Goal: Task Accomplishment & Management: Manage account settings

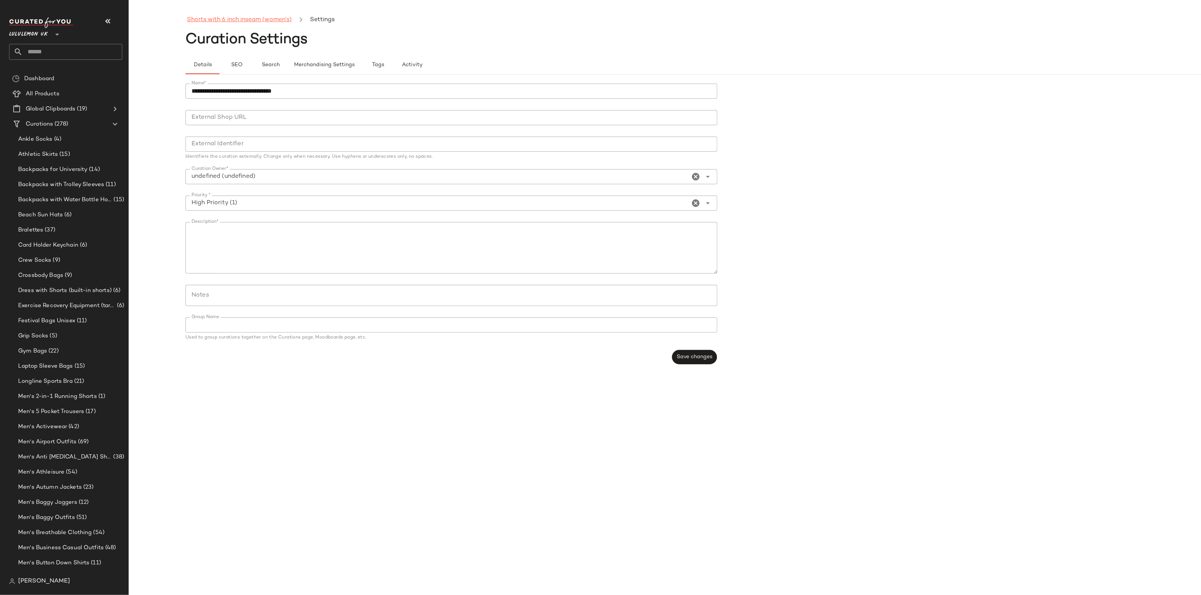
click at [256, 19] on link "Shorts with 6 inch inseam (women's)" at bounding box center [239, 20] width 105 height 10
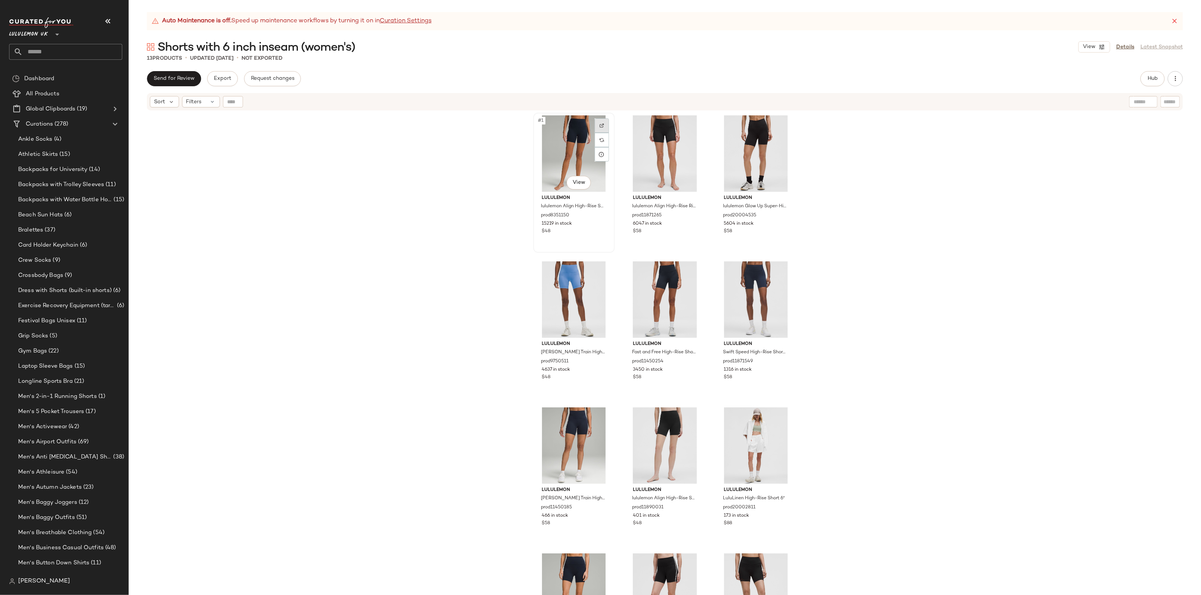
click at [595, 127] on div at bounding box center [602, 125] width 14 height 14
click at [781, 268] on div at bounding box center [784, 272] width 14 height 14
click at [700, 121] on div "#2 View" at bounding box center [665, 153] width 76 height 76
click at [690, 124] on img at bounding box center [692, 125] width 5 height 5
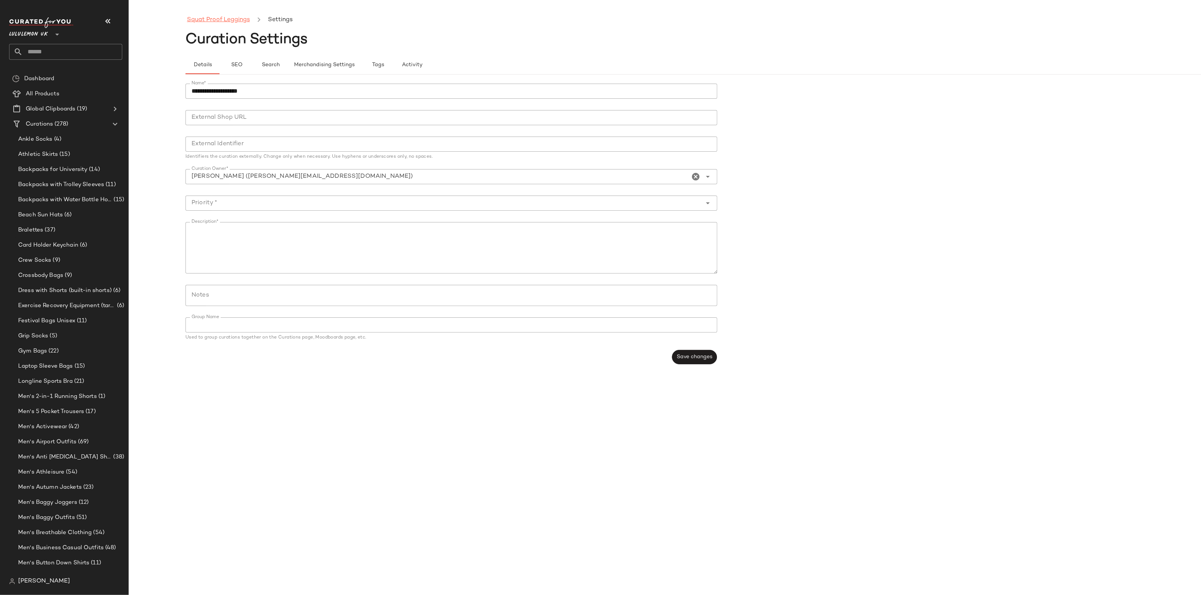
click at [213, 20] on link "Squat Proof Leggings" at bounding box center [218, 20] width 63 height 10
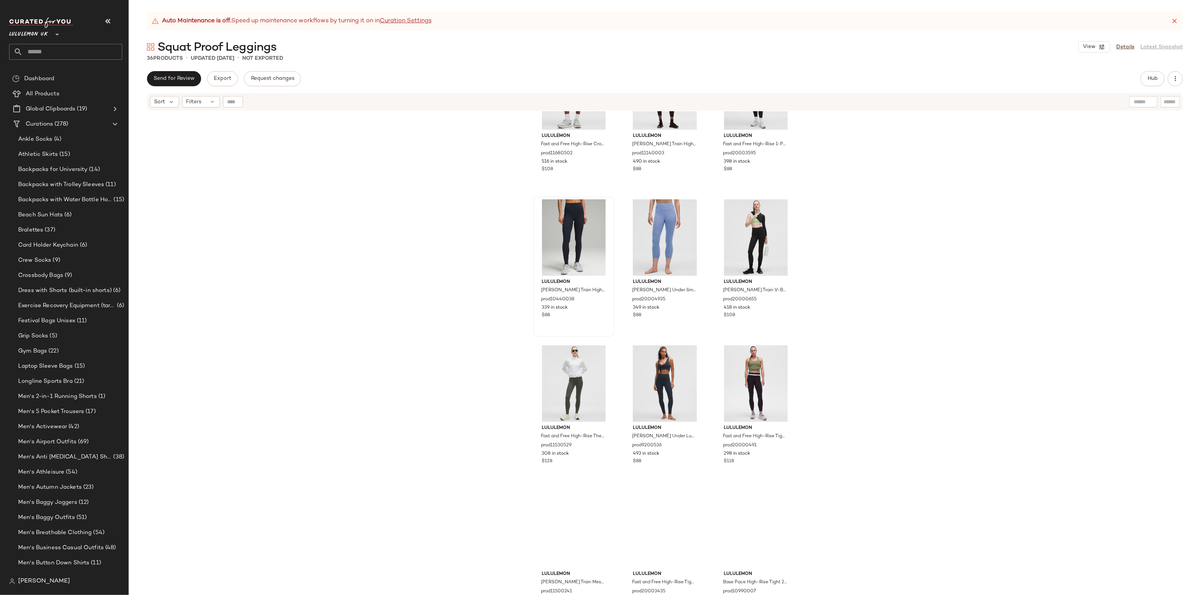
scroll to position [1085, 0]
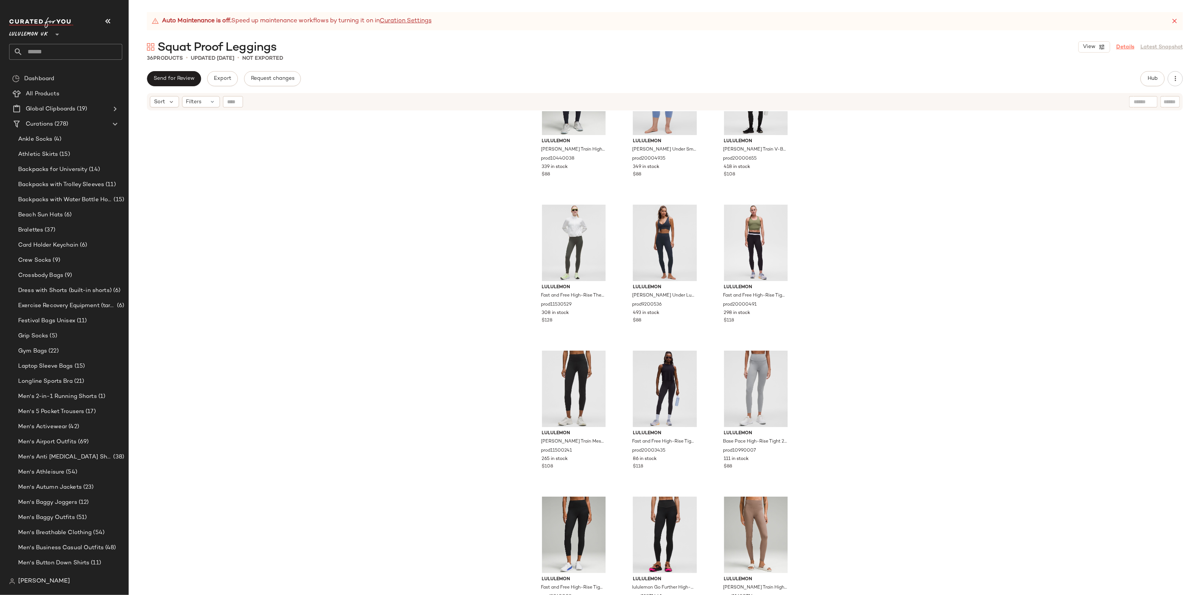
click at [1125, 45] on link "Details" at bounding box center [1125, 47] width 18 height 8
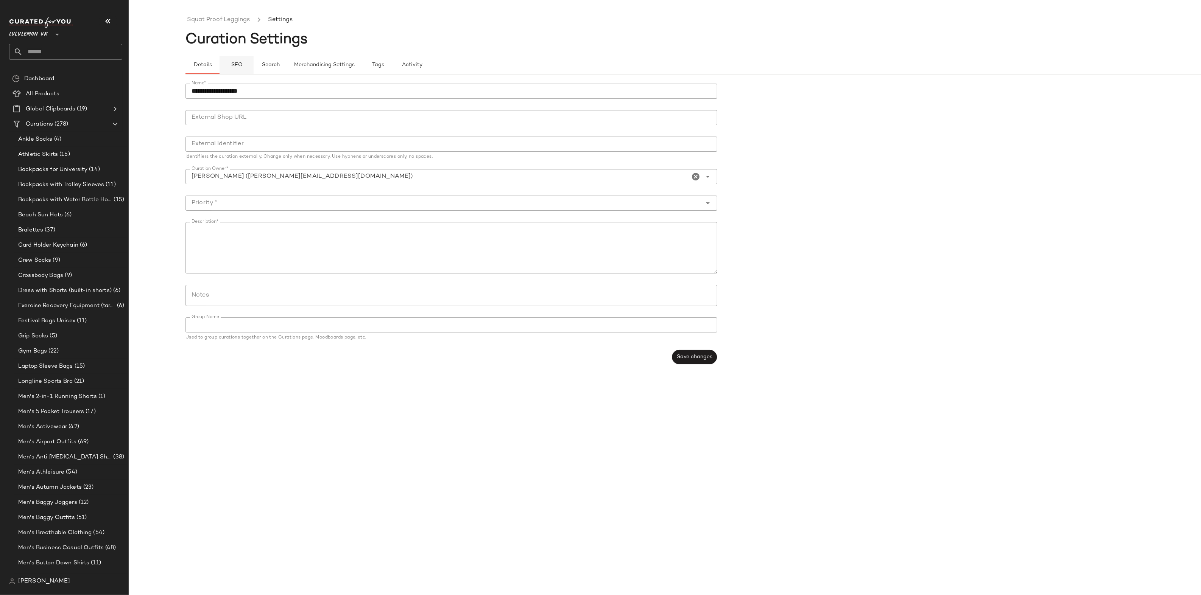
click at [235, 62] on span "SEO" at bounding box center [236, 65] width 12 height 6
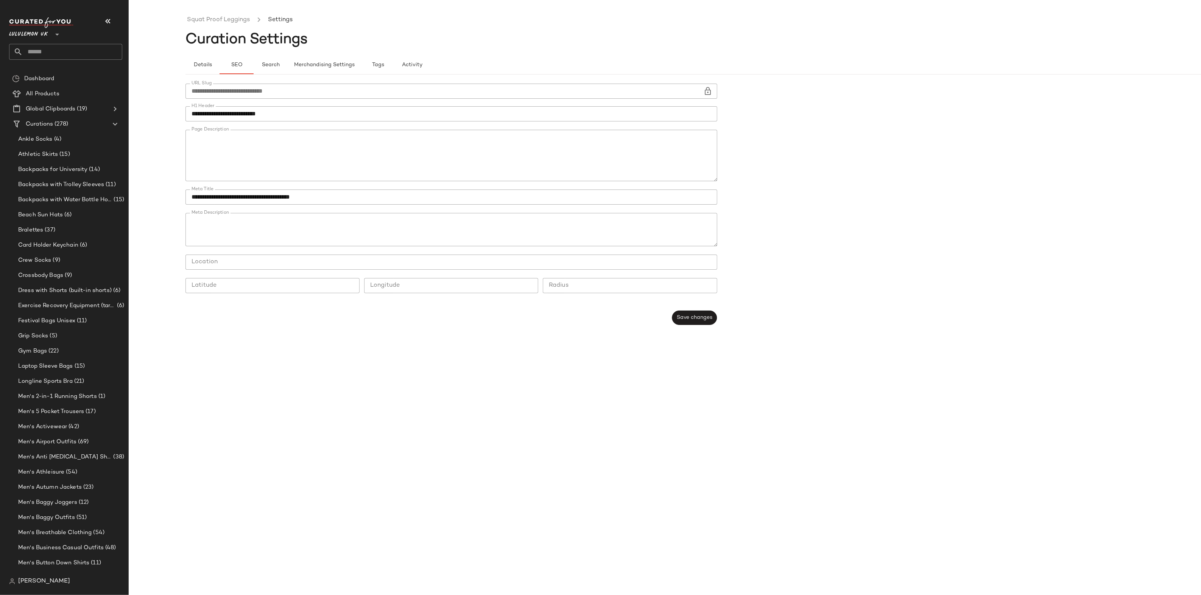
scroll to position [173, 0]
type button "seo"
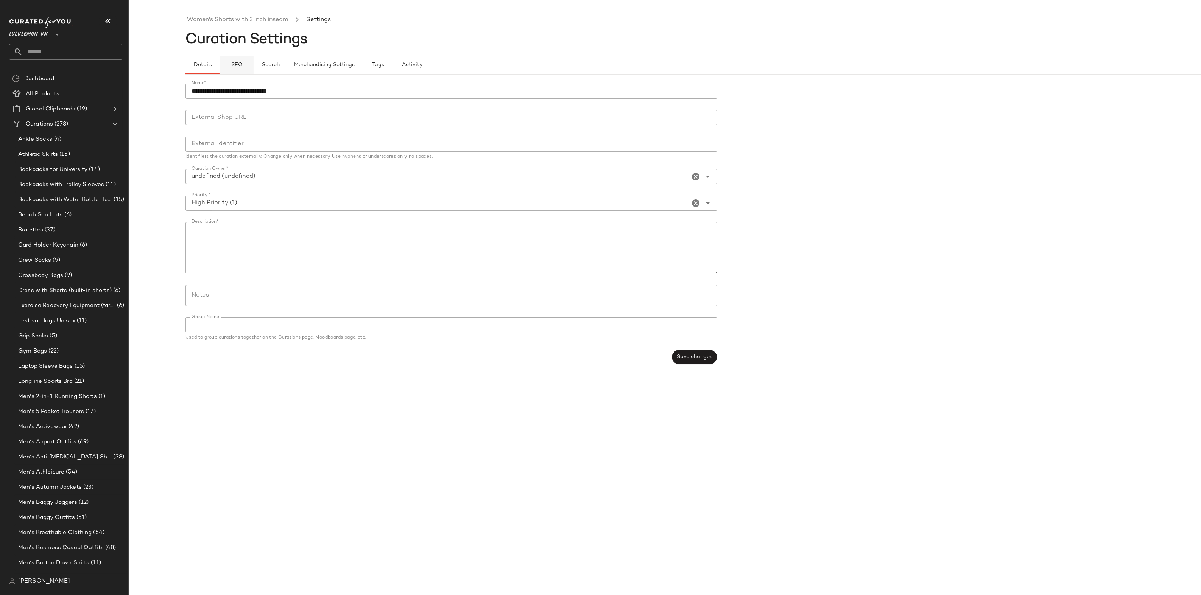
click at [234, 67] on span "SEO" at bounding box center [236, 65] width 12 height 6
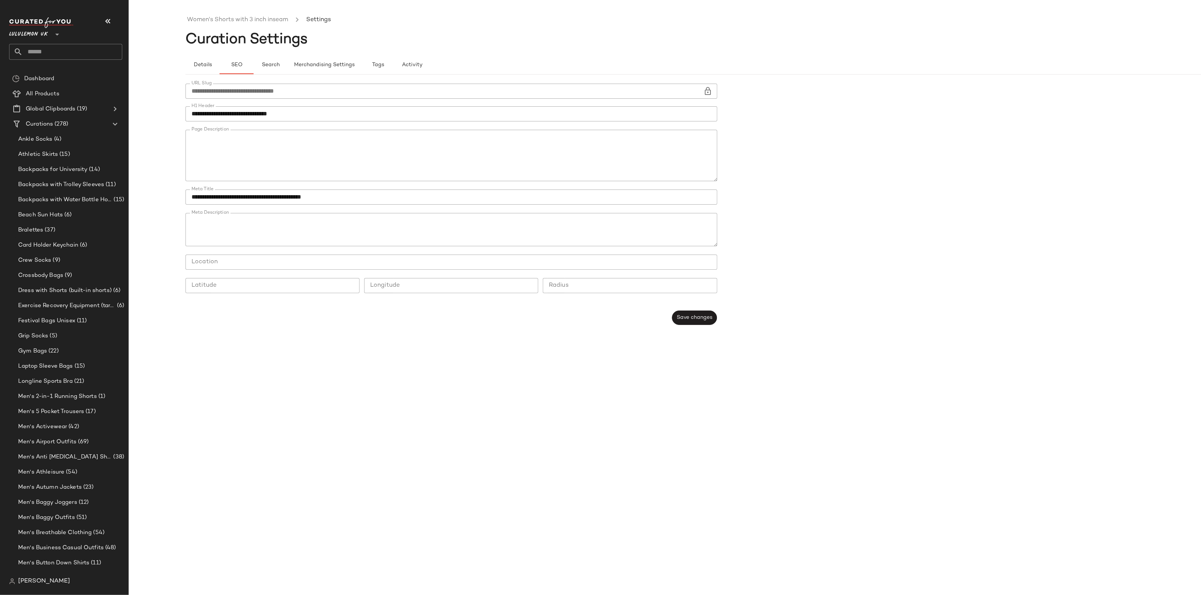
type button "seo"
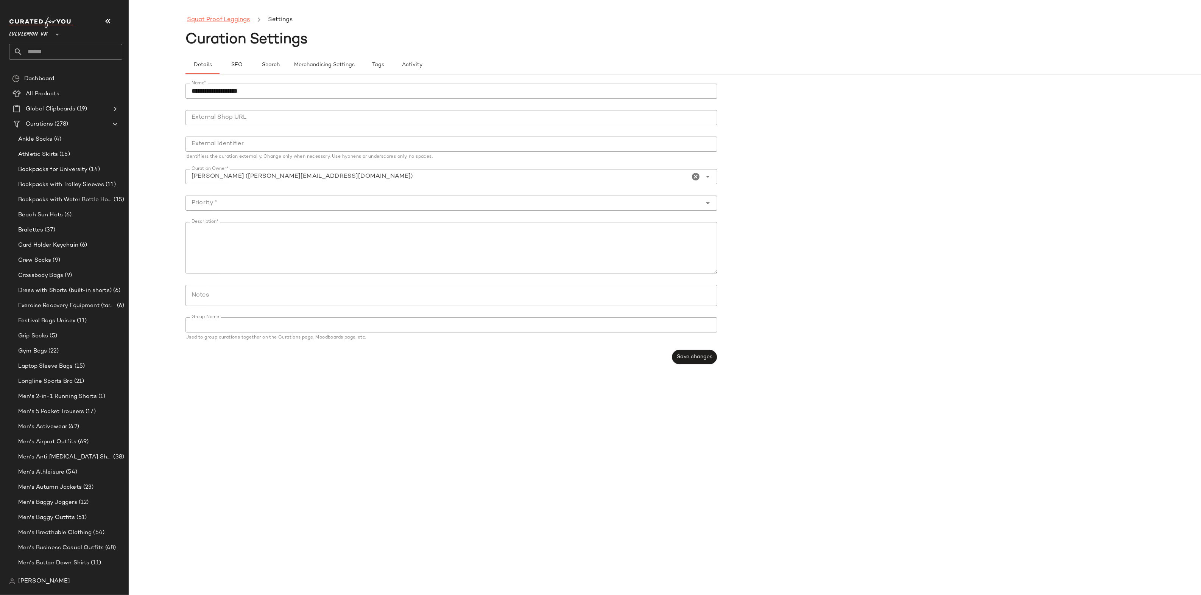
click at [229, 22] on link "Squat Proof Leggings" at bounding box center [218, 20] width 63 height 10
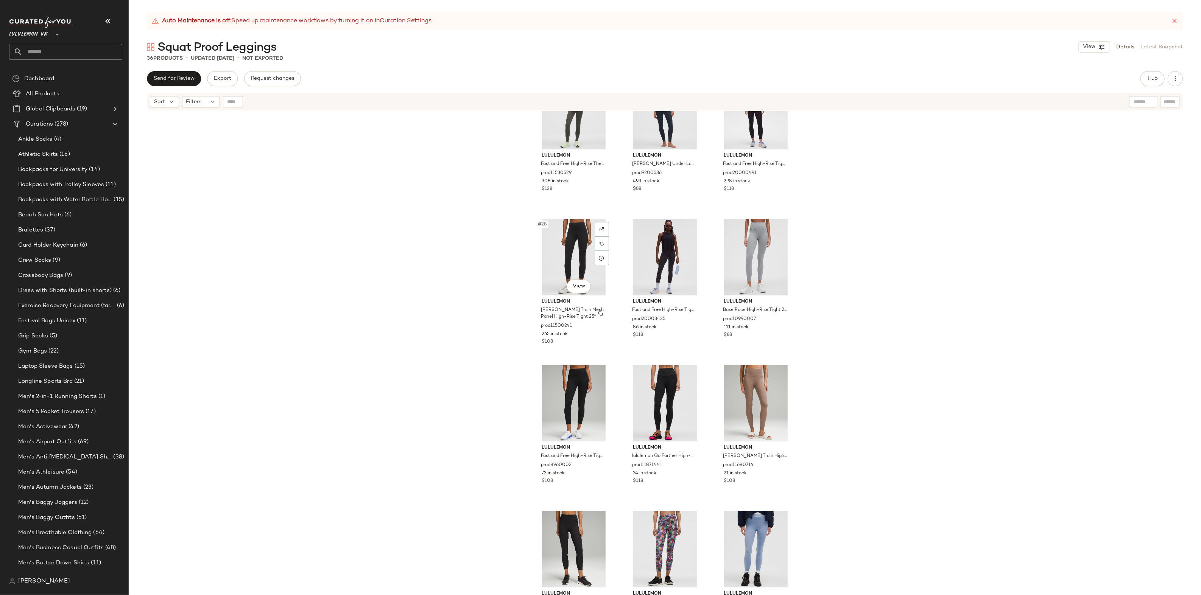
scroll to position [1036, 0]
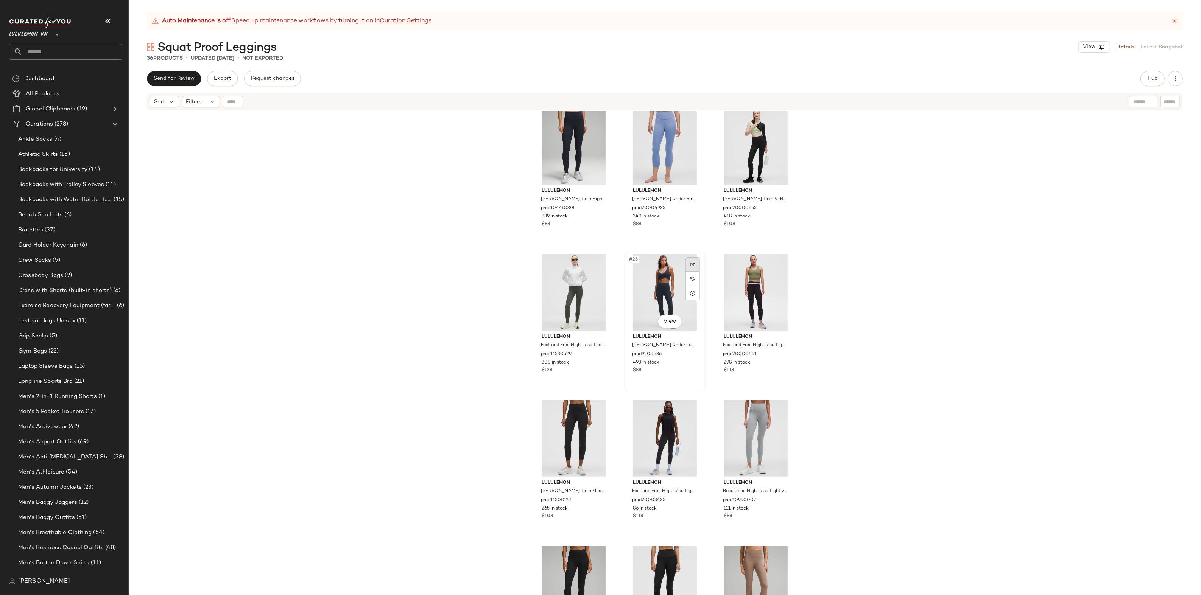
click at [685, 265] on div at bounding box center [692, 264] width 14 height 14
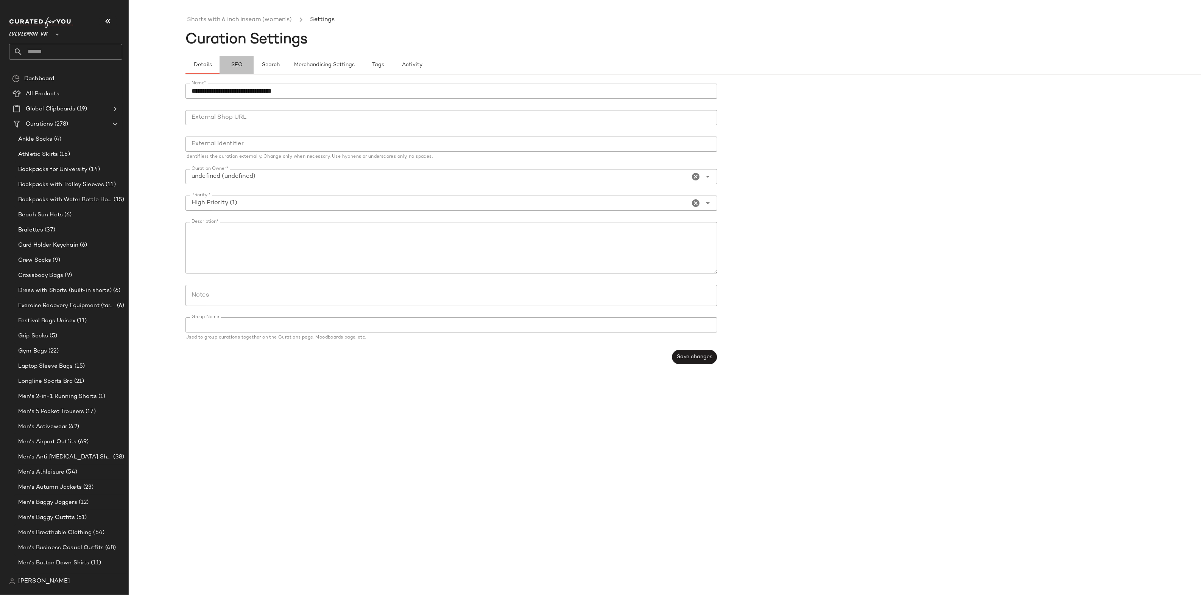
click at [225, 70] on button "SEO" at bounding box center [236, 65] width 34 height 18
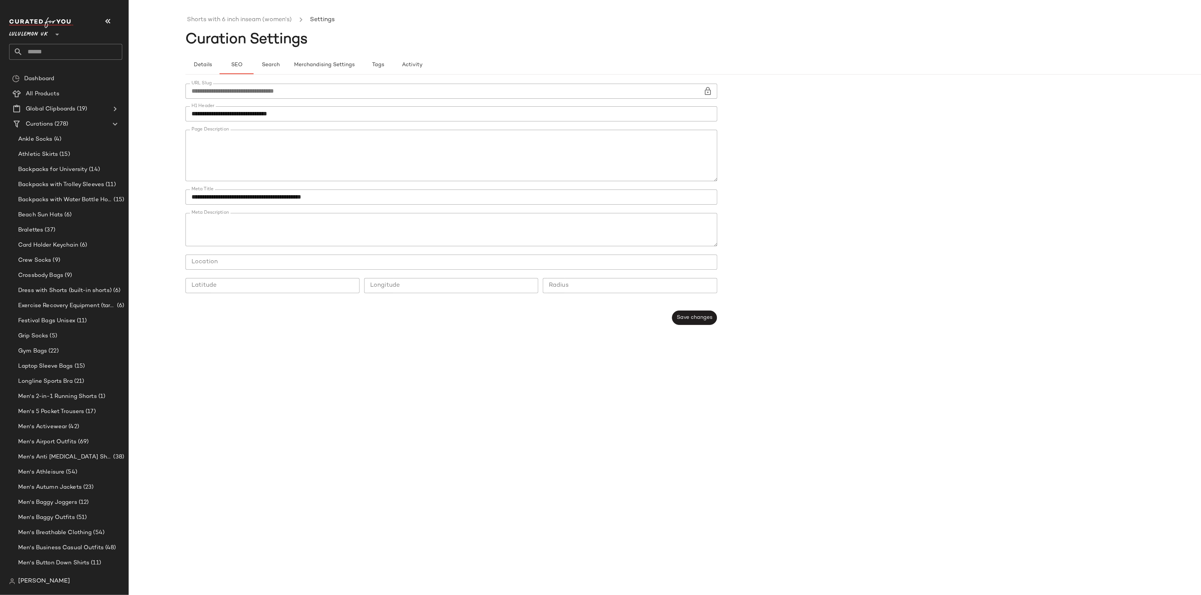
scroll to position [98, 0]
type button "seo"
click at [316, 156] on textarea "Page Description" at bounding box center [451, 155] width 532 height 51
drag, startPoint x: 402, startPoint y: 157, endPoint x: 447, endPoint y: 144, distance: 46.2
click at [447, 144] on textarea "Page Description" at bounding box center [451, 155] width 532 height 51
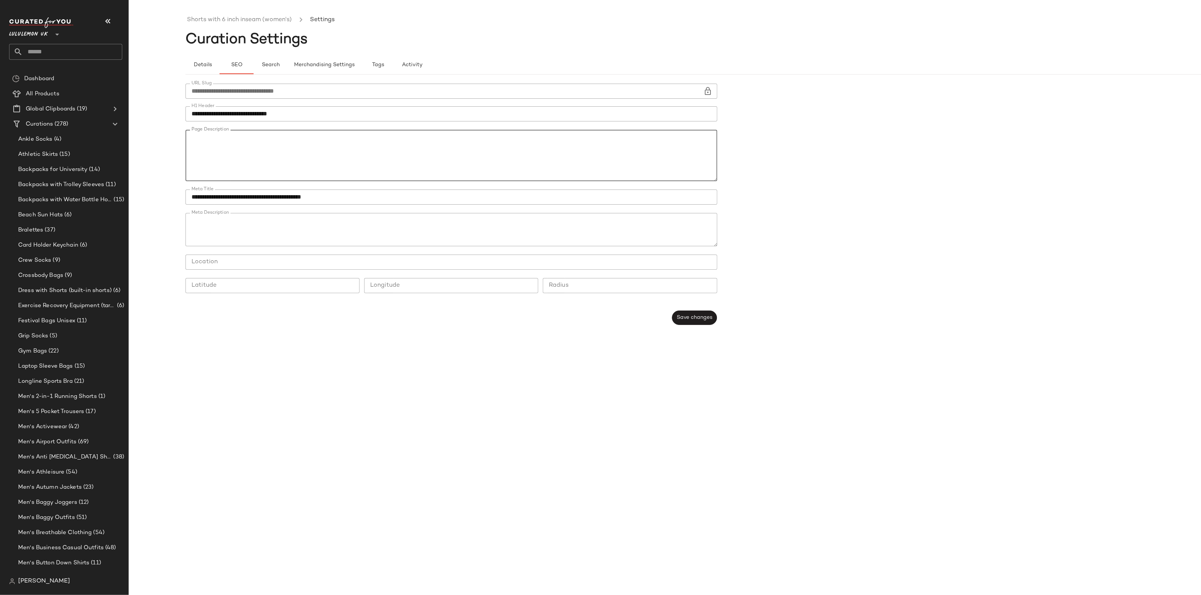
click at [520, 145] on textarea "Page Description" at bounding box center [451, 155] width 532 height 51
drag, startPoint x: 371, startPoint y: 163, endPoint x: 184, endPoint y: 149, distance: 187.5
click at [184, 149] on div "**********" at bounding box center [600, 303] width 1201 height 583
click at [407, 163] on textarea "Page Description" at bounding box center [451, 155] width 532 height 51
drag, startPoint x: 377, startPoint y: 165, endPoint x: 187, endPoint y: 150, distance: 190.9
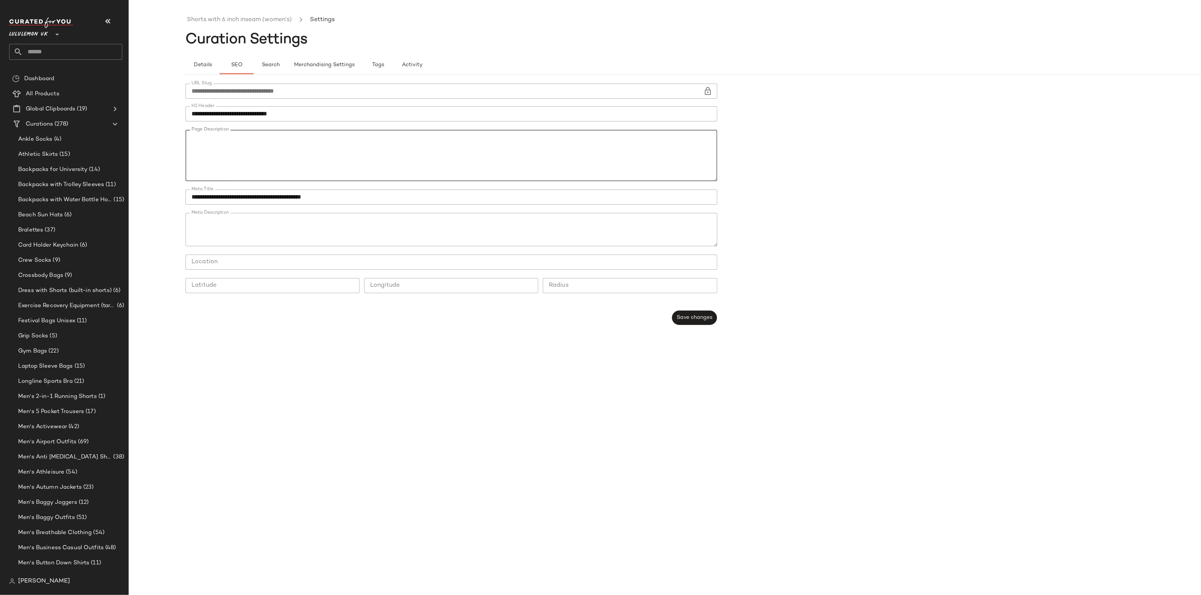
click at [187, 150] on textarea "Page Description" at bounding box center [451, 155] width 532 height 51
paste textarea "**********"
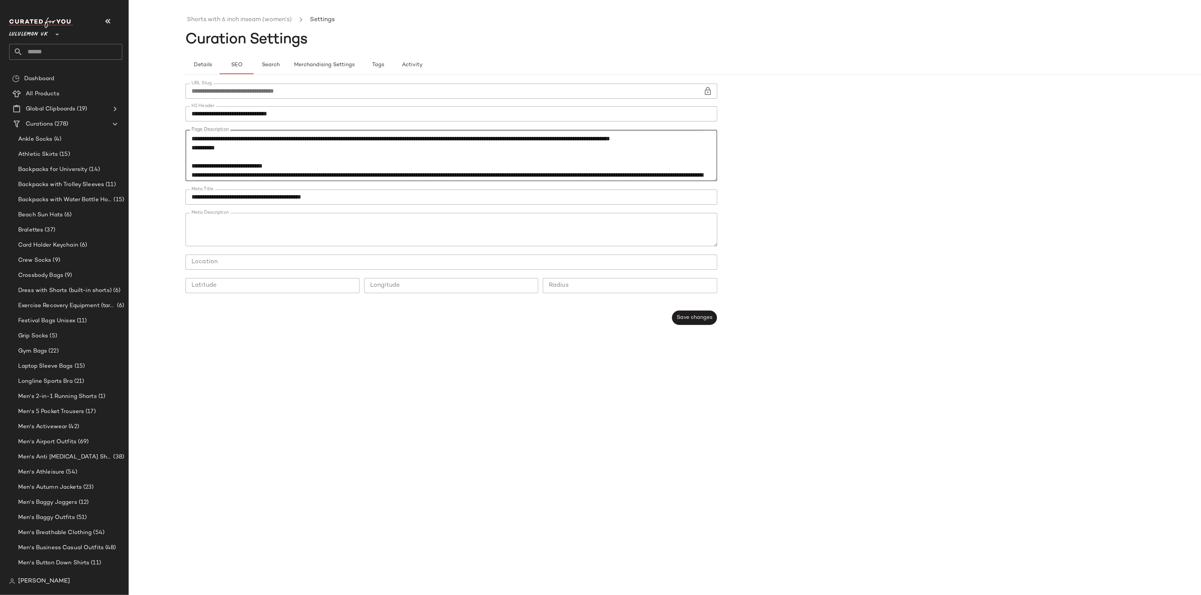
drag, startPoint x: 428, startPoint y: 165, endPoint x: 180, endPoint y: 134, distance: 250.1
click at [180, 134] on div "**********" at bounding box center [600, 303] width 1201 height 583
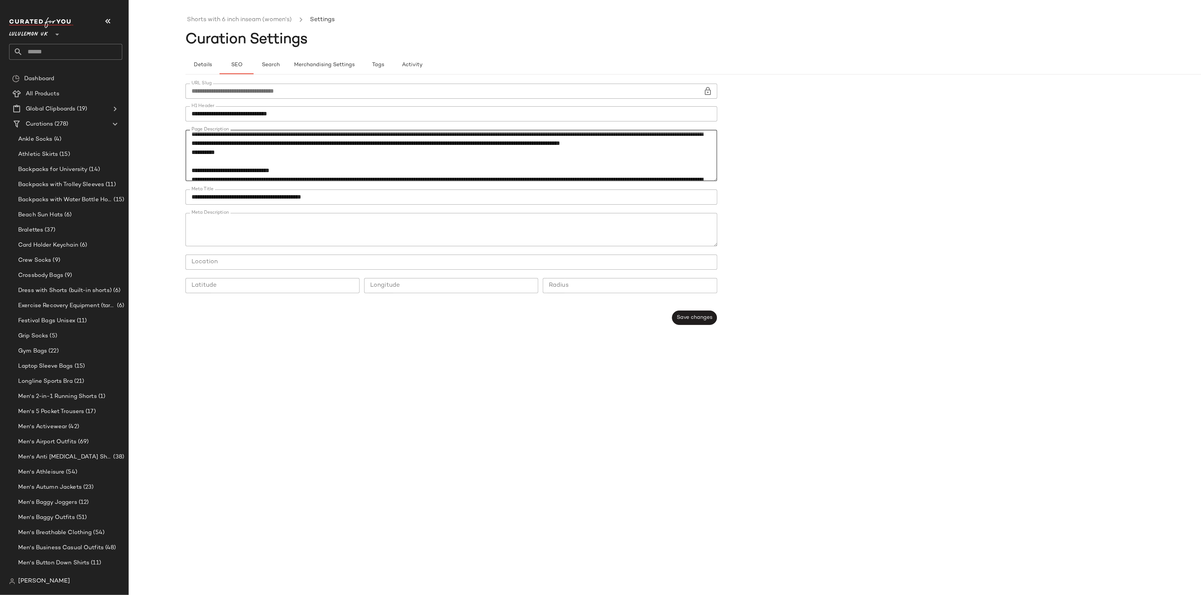
scroll to position [0, 0]
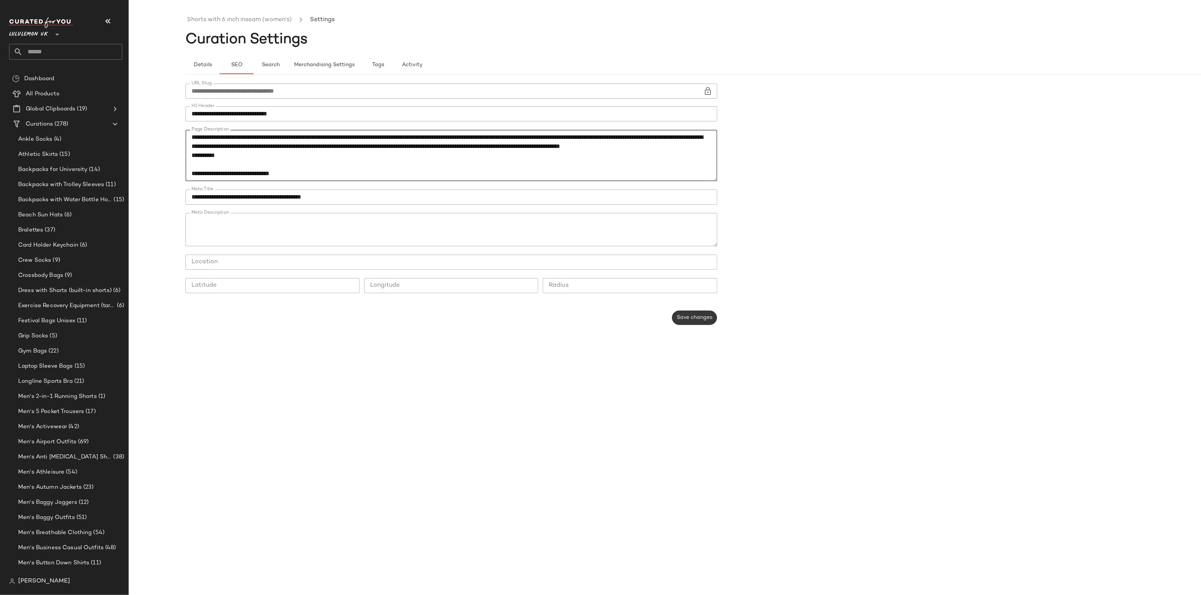
type textarea "**********"
click at [688, 314] on button "Save changes" at bounding box center [694, 318] width 45 height 14
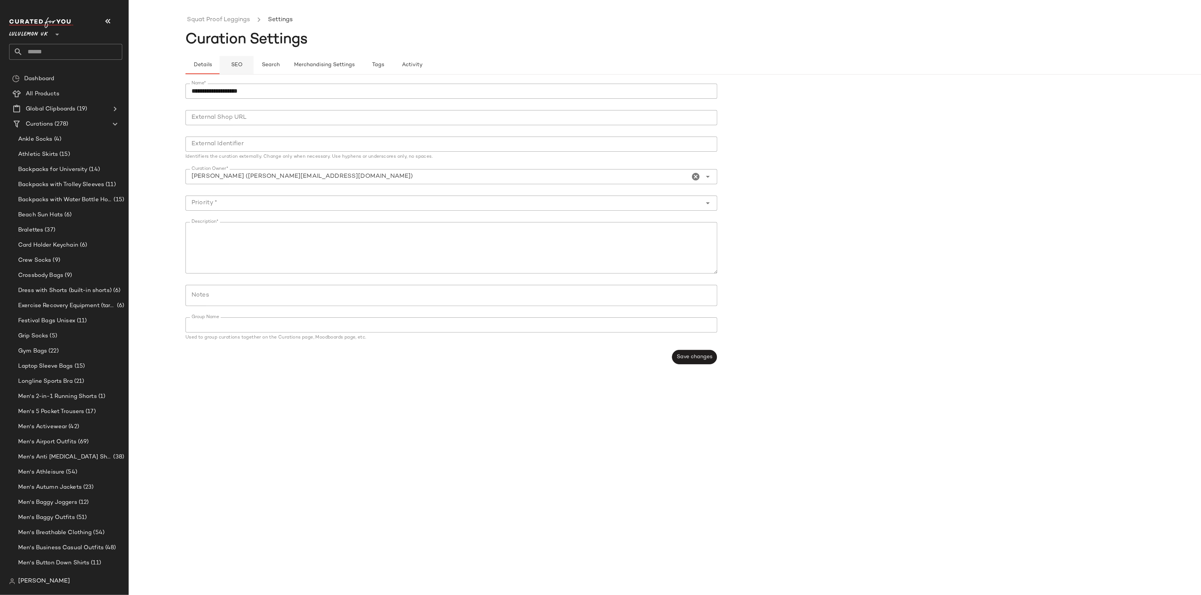
click at [243, 73] on button "SEO" at bounding box center [236, 65] width 34 height 18
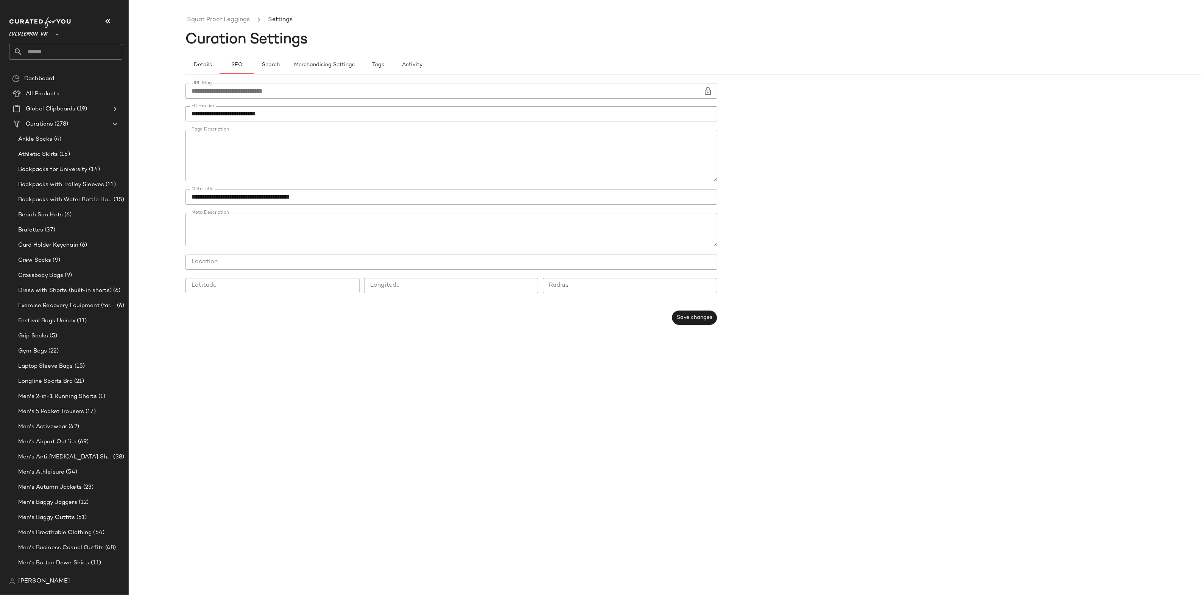
scroll to position [48, 0]
click at [270, 171] on textarea "Page Description" at bounding box center [451, 155] width 532 height 51
click at [284, 162] on textarea "Page Description" at bounding box center [451, 155] width 532 height 51
drag, startPoint x: 246, startPoint y: 172, endPoint x: 181, endPoint y: 137, distance: 73.3
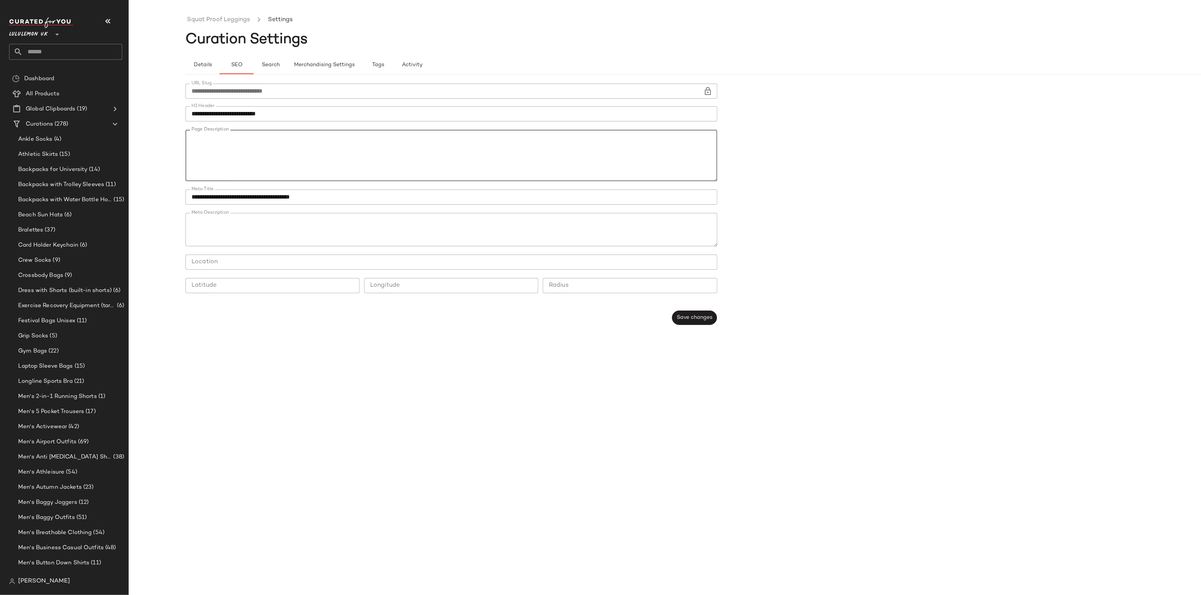
click at [181, 137] on div "**********" at bounding box center [600, 303] width 1201 height 583
drag, startPoint x: 346, startPoint y: 174, endPoint x: 342, endPoint y: 174, distance: 4.2
click at [346, 174] on textarea "Page Description" at bounding box center [451, 155] width 532 height 51
drag, startPoint x: 245, startPoint y: 173, endPoint x: 179, endPoint y: 138, distance: 74.7
click at [179, 138] on div "**********" at bounding box center [600, 303] width 1201 height 583
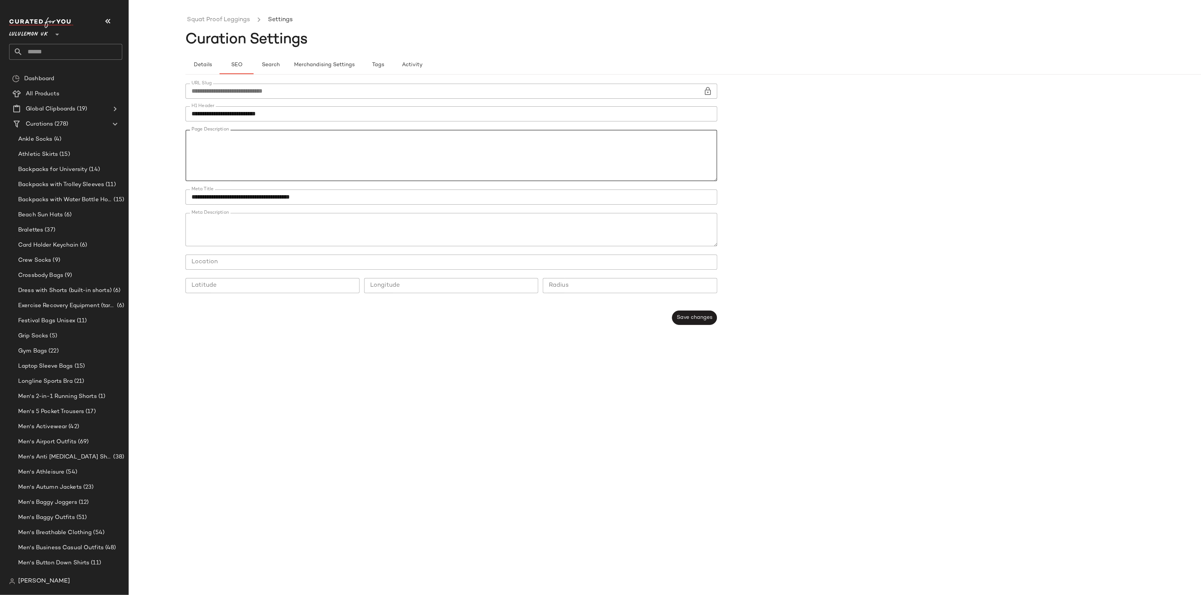
paste textarea "**********"
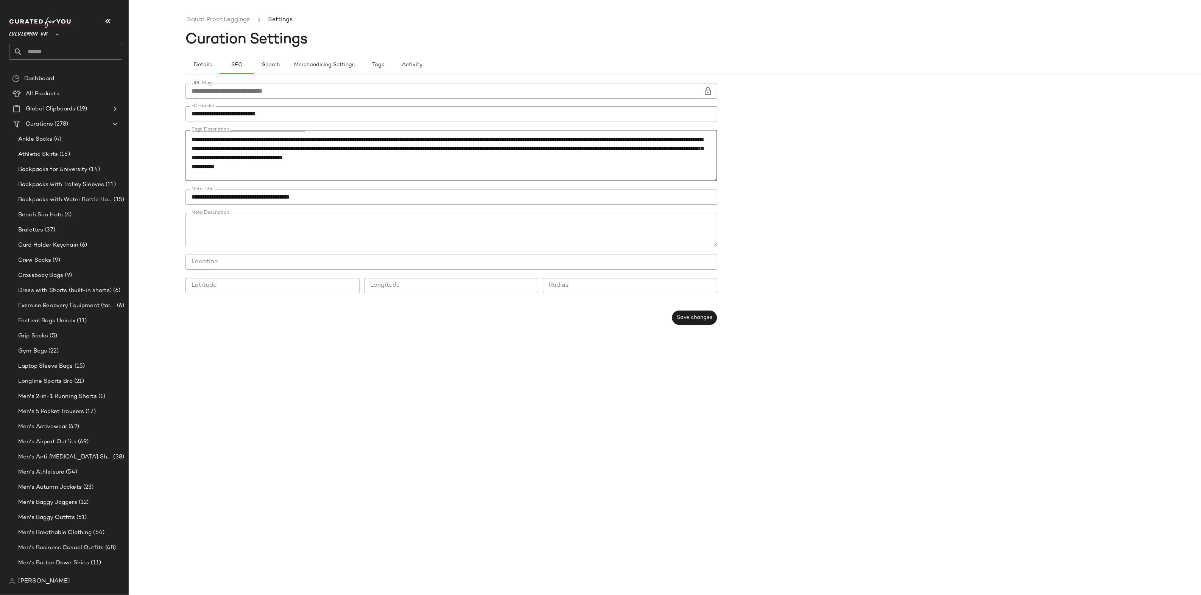
scroll to position [58, 0]
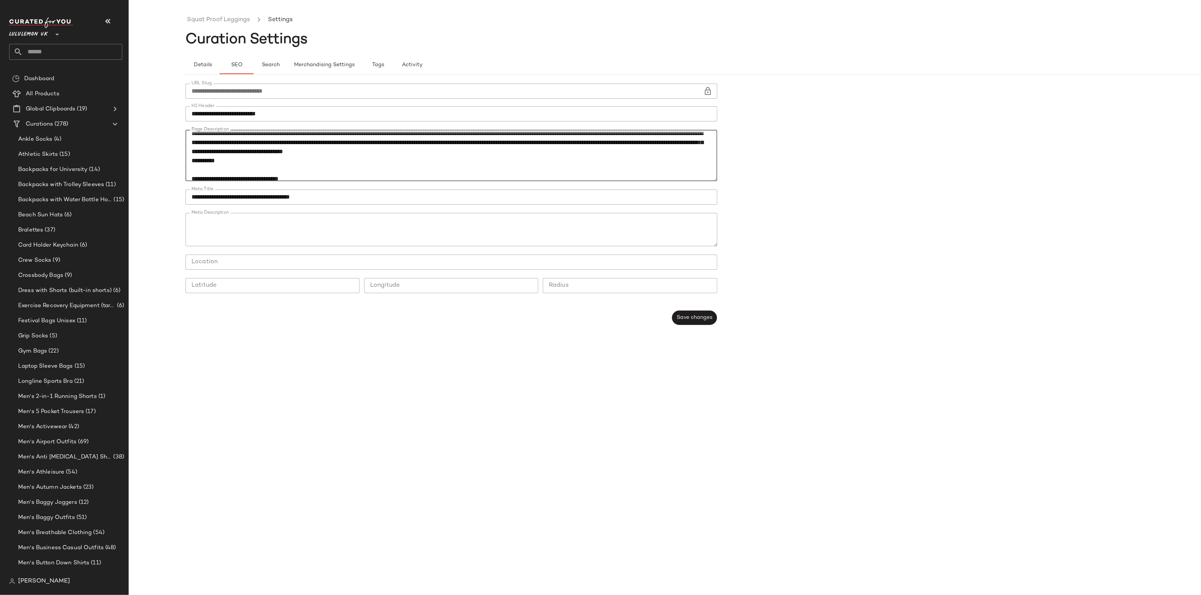
drag, startPoint x: 464, startPoint y: 159, endPoint x: 380, endPoint y: 159, distance: 83.3
click at [380, 159] on textarea "Page Description" at bounding box center [451, 155] width 532 height 51
drag, startPoint x: 214, startPoint y: 169, endPoint x: 181, endPoint y: 147, distance: 39.3
click at [181, 147] on div "**********" at bounding box center [600, 303] width 1201 height 583
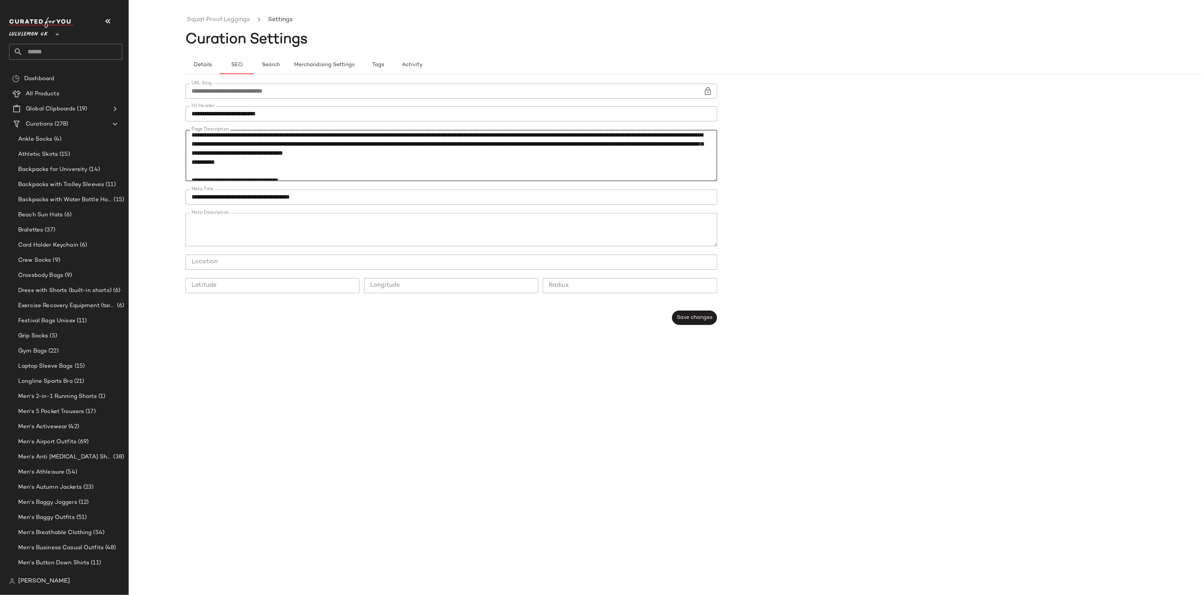
paste textarea "**********"
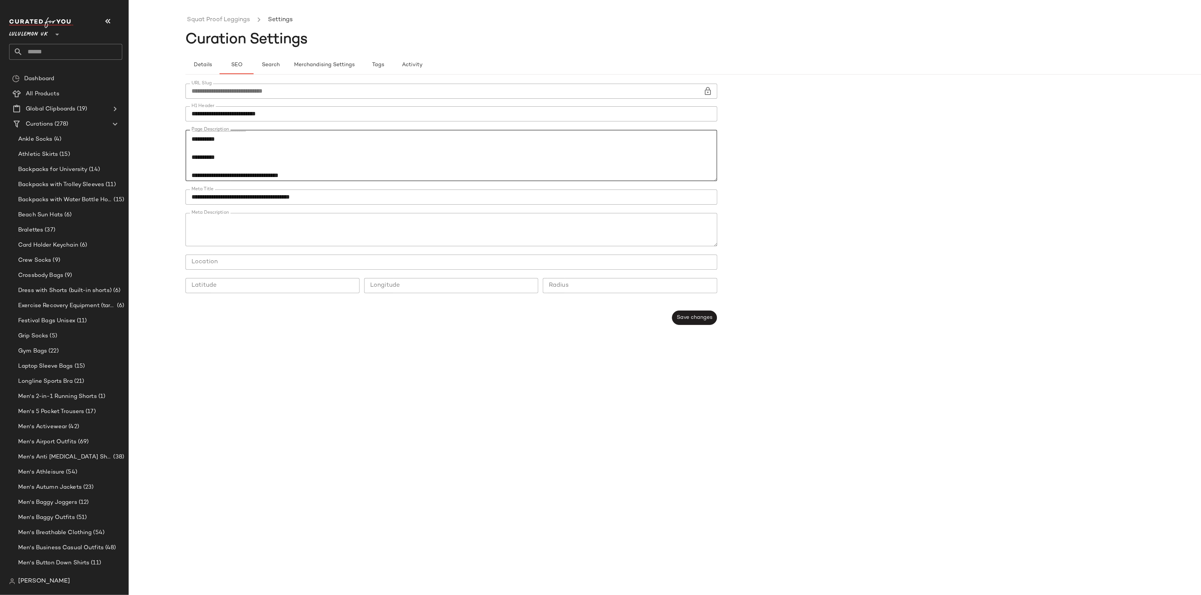
scroll to position [97, 0]
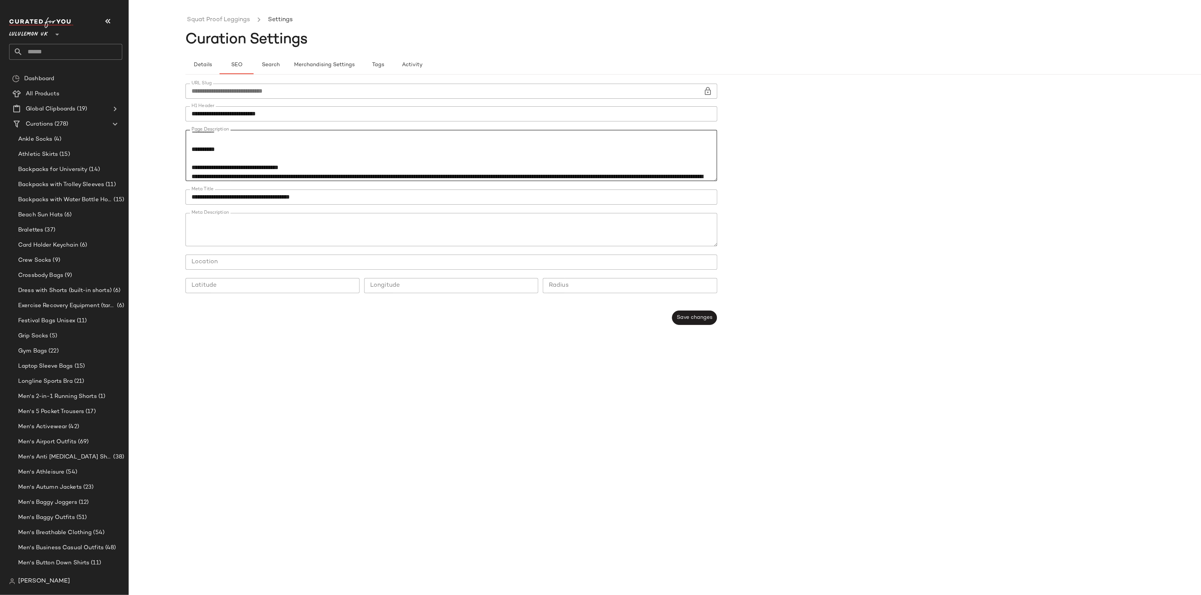
drag, startPoint x: 192, startPoint y: 167, endPoint x: 186, endPoint y: 160, distance: 9.4
click at [186, 160] on textarea "Page Description" at bounding box center [451, 155] width 532 height 51
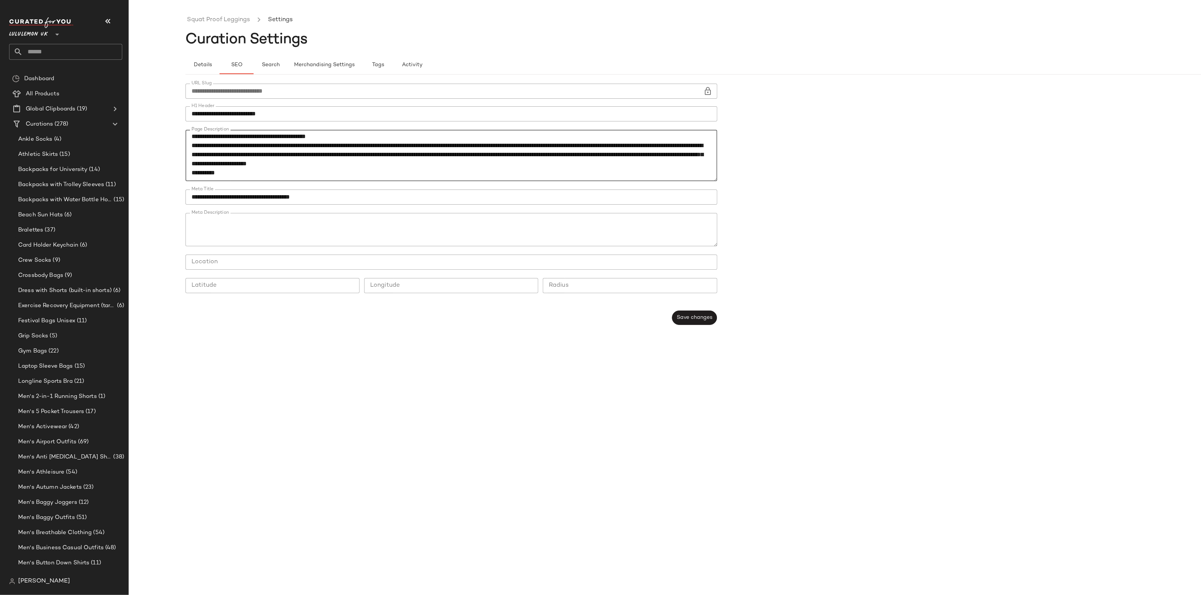
scroll to position [58, 0]
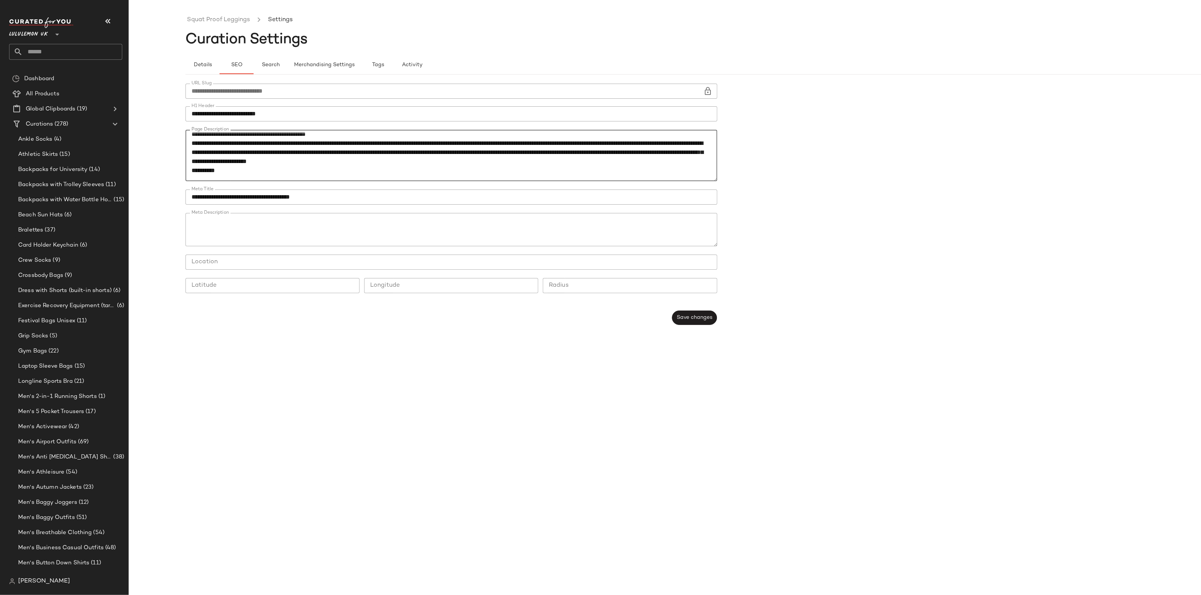
drag, startPoint x: 355, startPoint y: 142, endPoint x: 185, endPoint y: 144, distance: 169.5
click at [185, 144] on textarea "Page Description" at bounding box center [451, 155] width 532 height 51
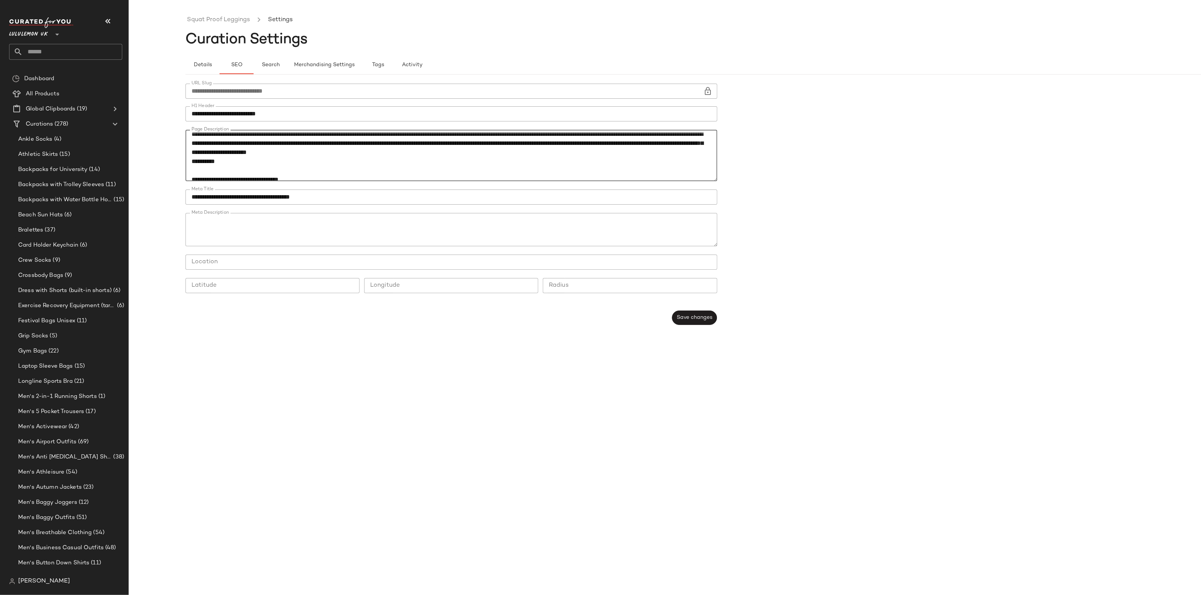
scroll to position [48, 0]
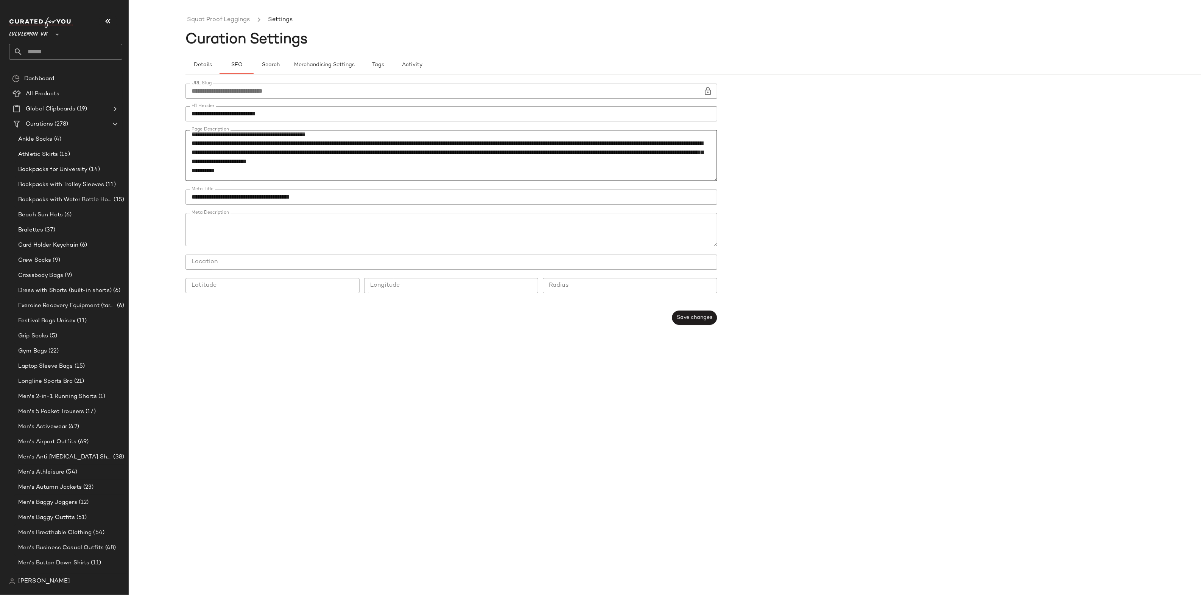
drag, startPoint x: 472, startPoint y: 168, endPoint x: 395, endPoint y: 170, distance: 77.2
click at [395, 170] on textarea "Page Description" at bounding box center [451, 155] width 532 height 51
paste textarea "**********"
click at [691, 306] on div "**********" at bounding box center [453, 204] width 536 height 251
click at [693, 313] on button "Save changes" at bounding box center [694, 318] width 45 height 14
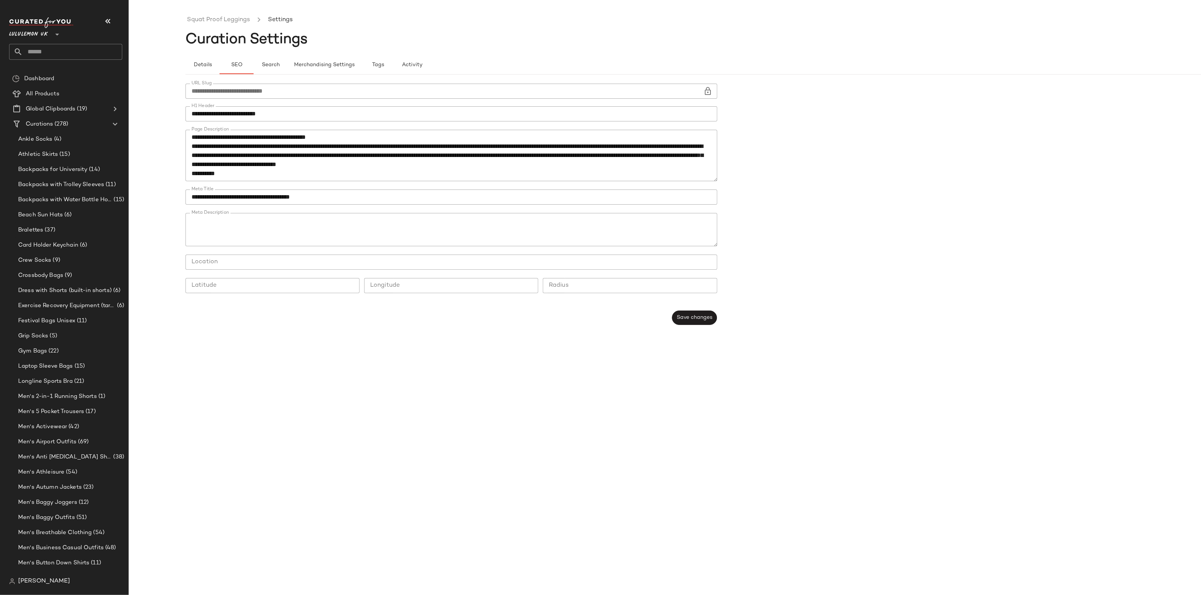
scroll to position [53, 0]
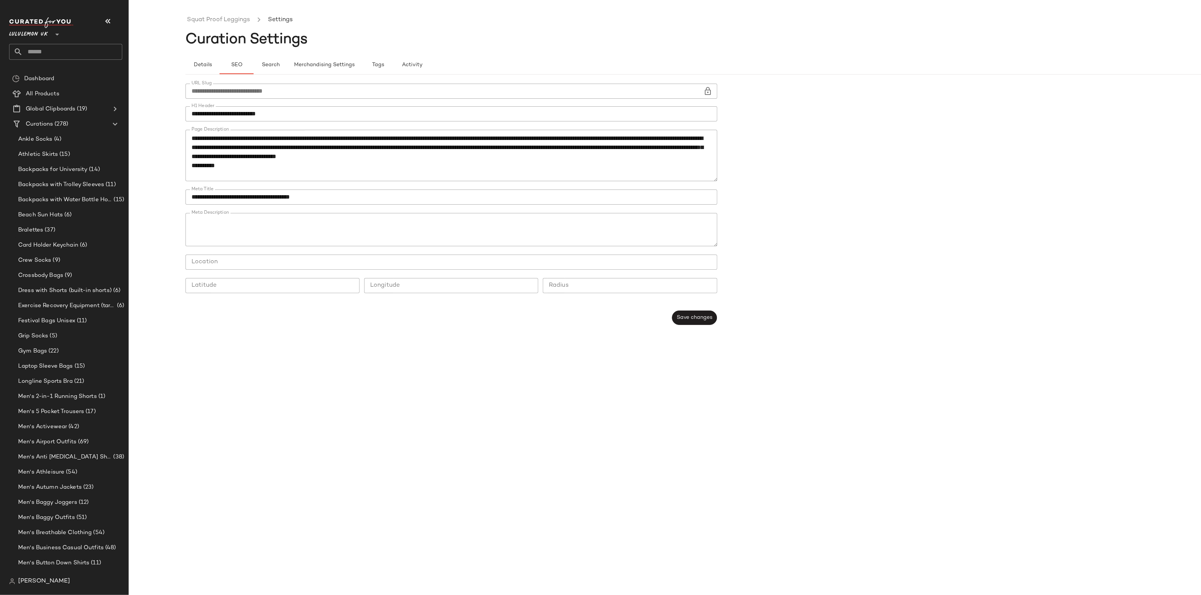
click at [577, 164] on textarea "Page Description" at bounding box center [451, 155] width 532 height 51
drag, startPoint x: 513, startPoint y: 167, endPoint x: 397, endPoint y: 163, distance: 116.6
click at [397, 164] on textarea "Page Description" at bounding box center [451, 155] width 532 height 51
paste textarea
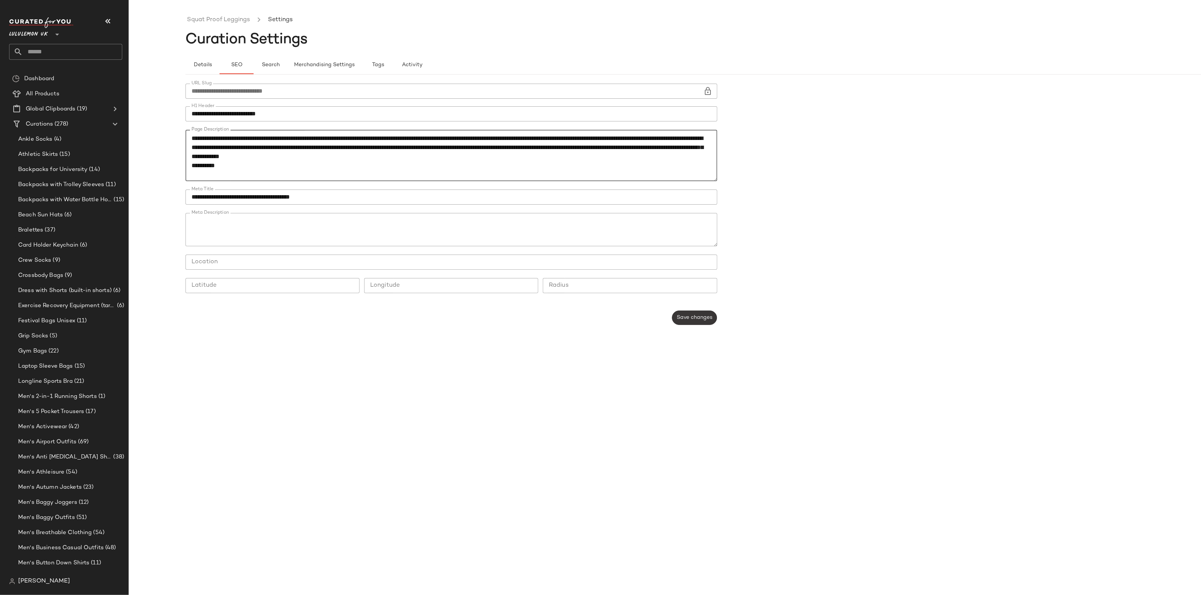
type textarea "**********"
click at [708, 316] on span "Save changes" at bounding box center [694, 318] width 36 height 6
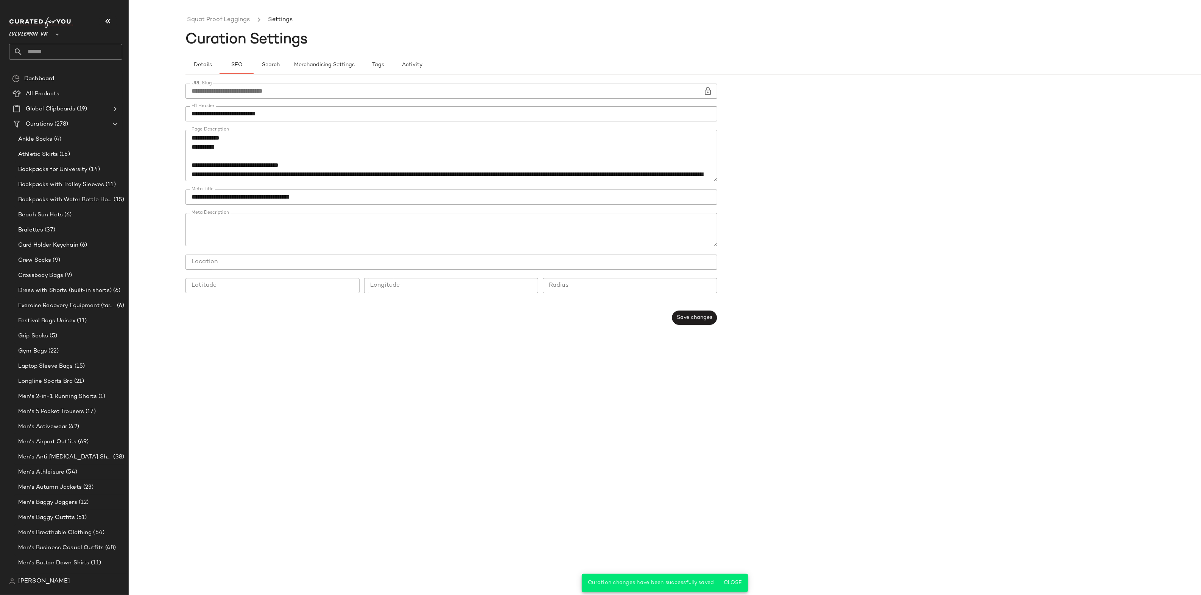
scroll to position [74, 0]
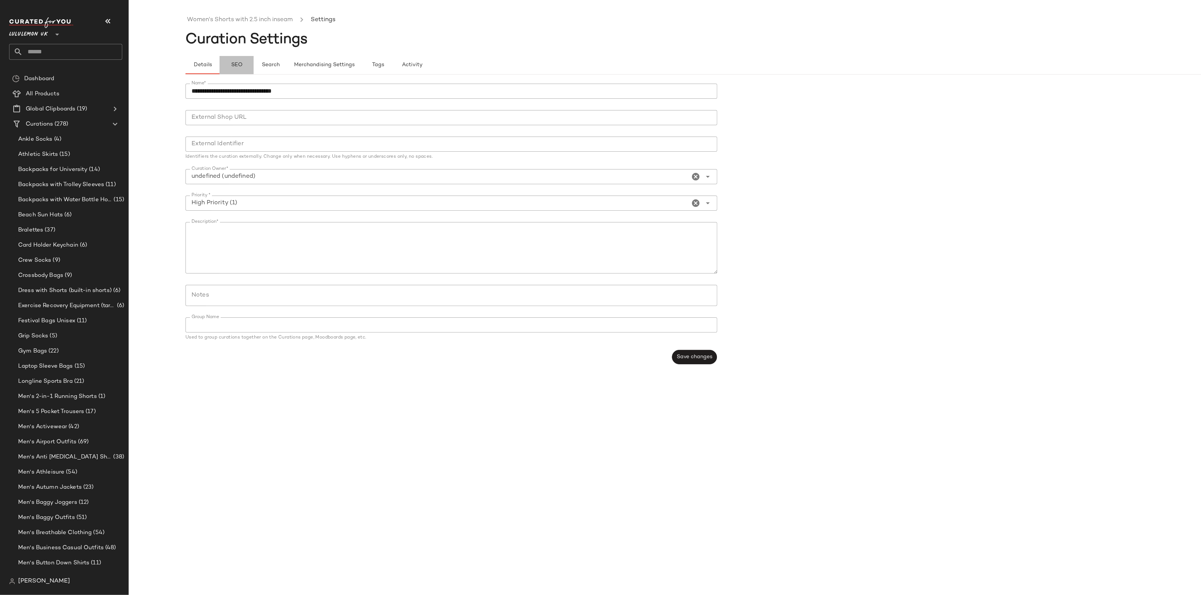
click at [244, 68] on button "SEO" at bounding box center [236, 65] width 34 height 18
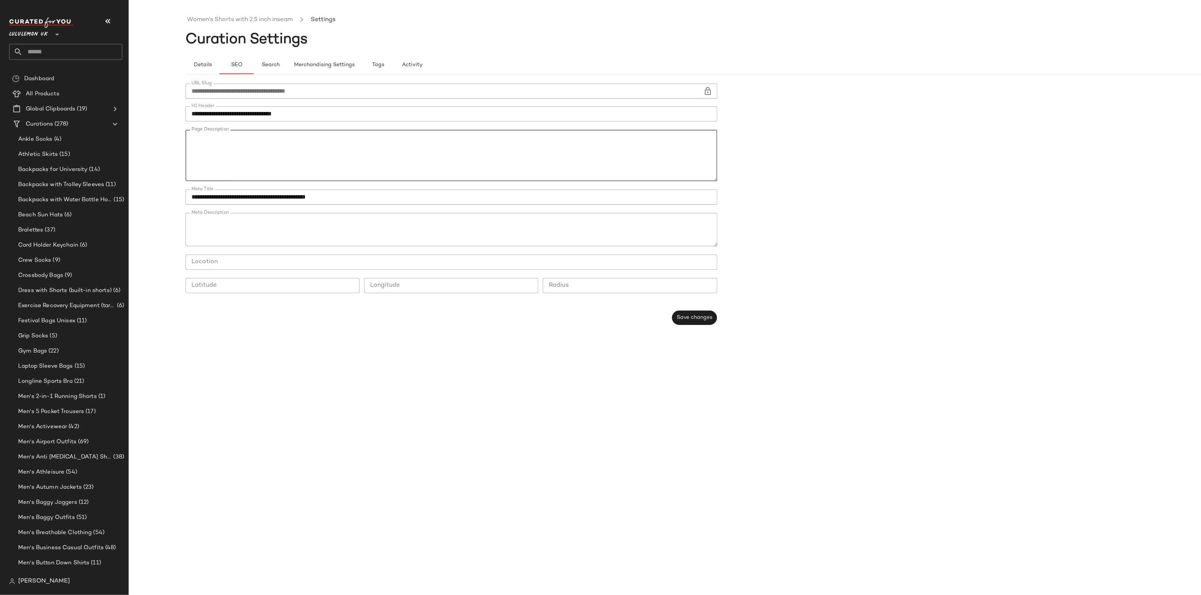
scroll to position [153, 0]
drag, startPoint x: 216, startPoint y: 159, endPoint x: 611, endPoint y: 146, distance: 395.3
click at [611, 146] on textarea "Page Description" at bounding box center [451, 155] width 532 height 51
paste textarea "**********"
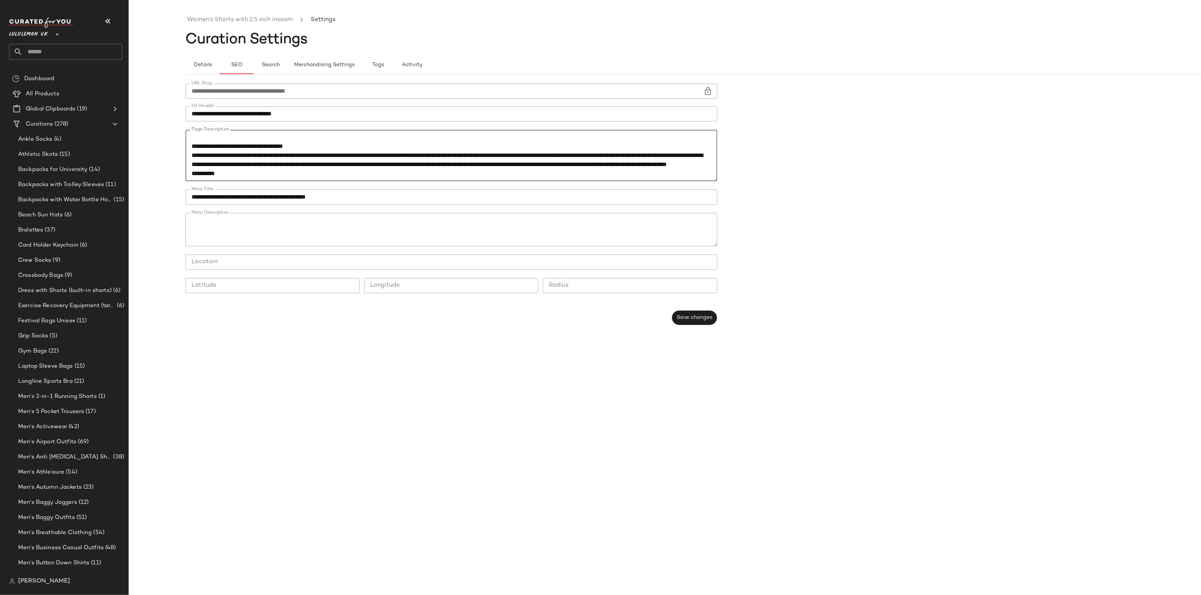
click at [204, 159] on textarea "Page Description" at bounding box center [451, 155] width 532 height 51
type textarea "**********"
click at [687, 314] on button "Save changes" at bounding box center [694, 318] width 45 height 14
click at [39, 38] on span "Lululemon UK" at bounding box center [28, 33] width 39 height 14
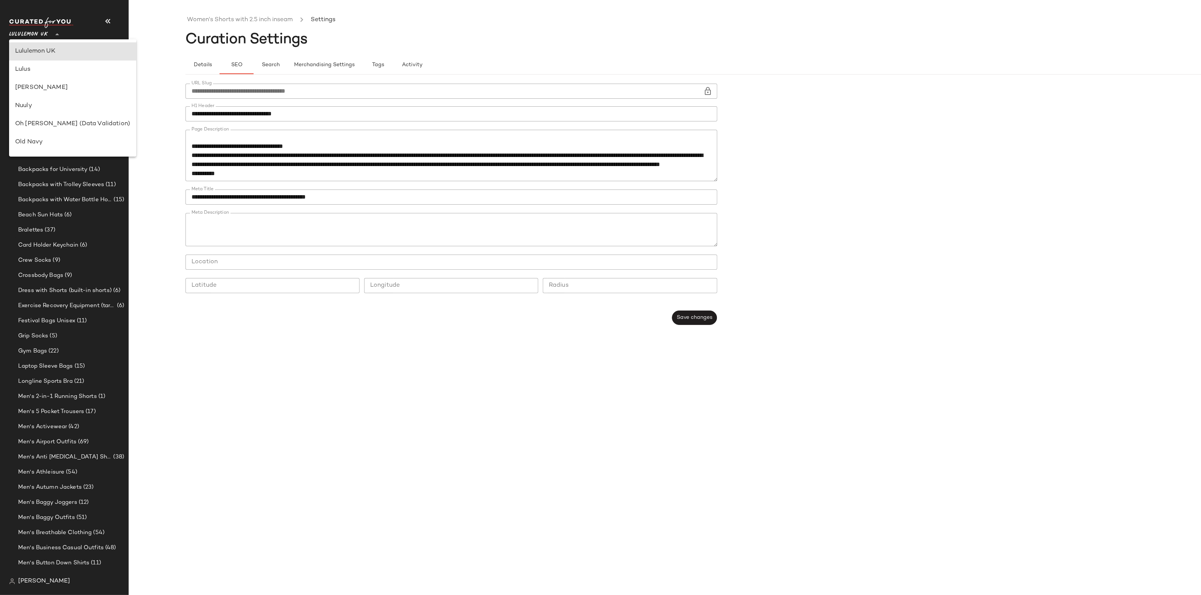
scroll to position [0, 0]
click at [47, 109] on div "Ariat" at bounding box center [72, 105] width 115 height 9
type input "**"
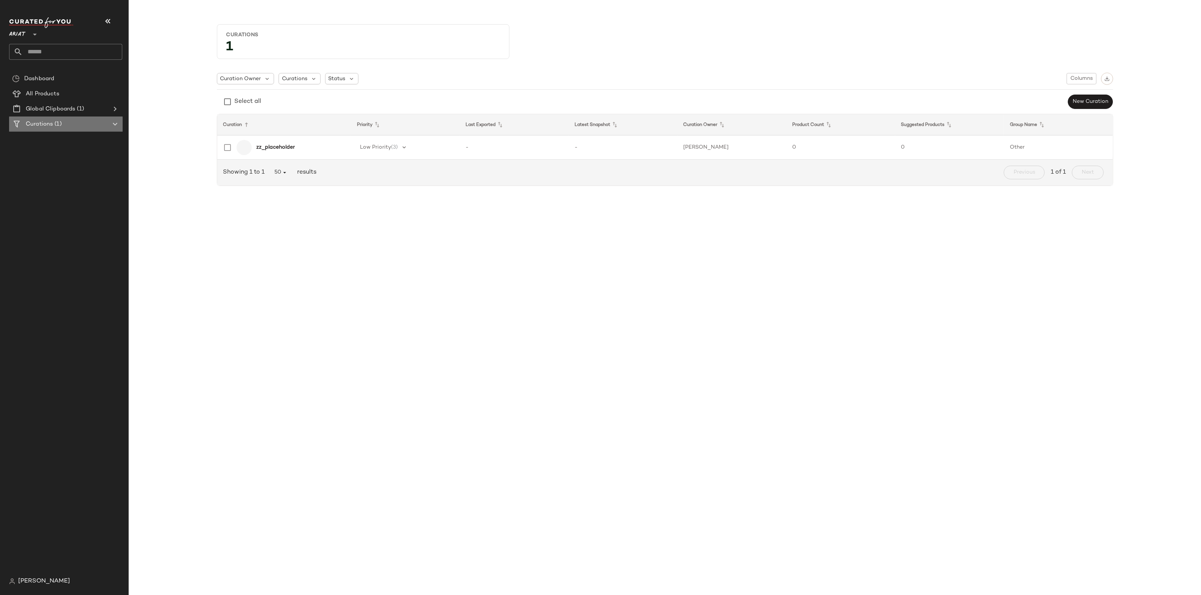
click at [95, 123] on div "Curations (1)" at bounding box center [66, 124] width 86 height 9
click at [1102, 101] on span "New Curation" at bounding box center [1090, 102] width 36 height 6
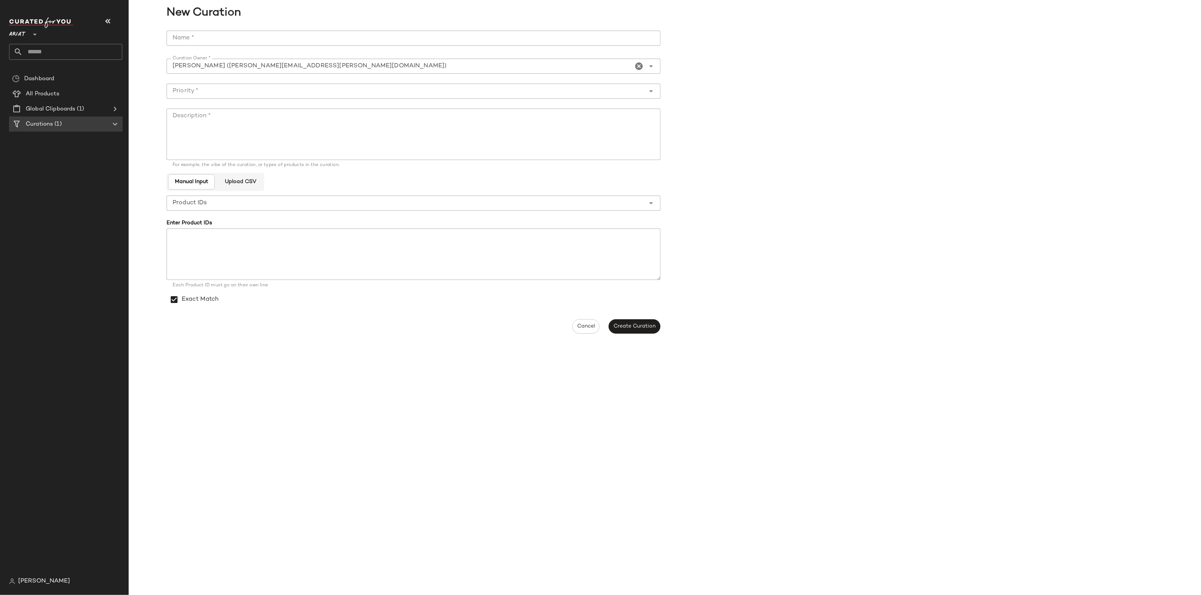
click at [203, 38] on input "Name *" at bounding box center [414, 38] width 494 height 15
type input "**********"
click at [258, 86] on div at bounding box center [406, 91] width 479 height 15
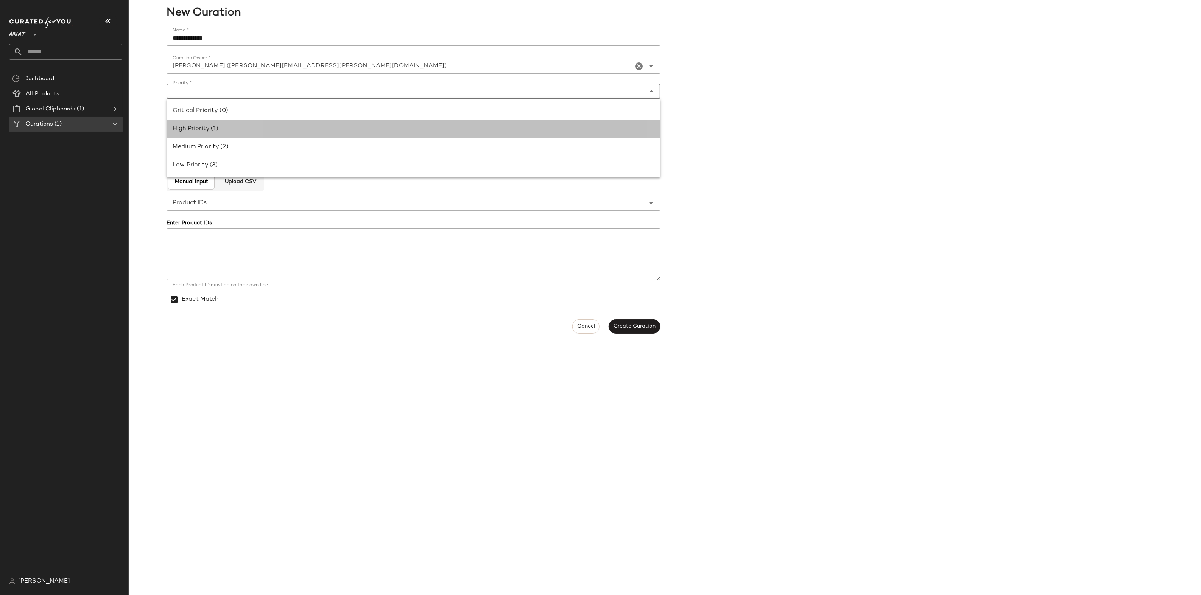
click at [248, 123] on div "High Priority (1)" at bounding box center [414, 129] width 494 height 18
type input "**********"
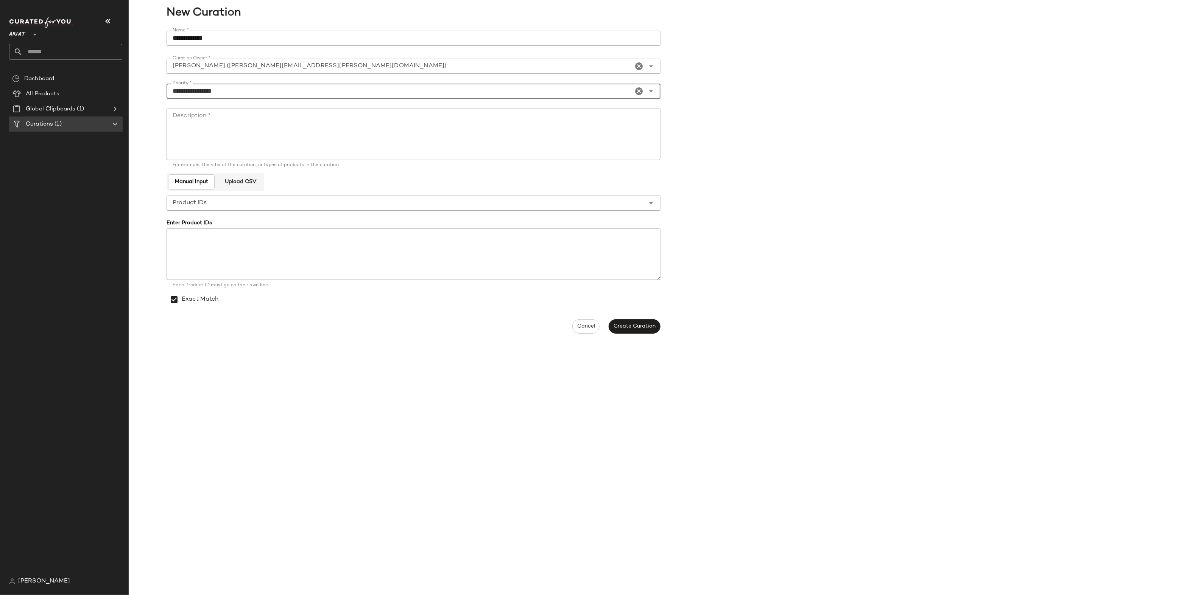
click at [249, 120] on textarea "Description *" at bounding box center [414, 134] width 494 height 51
type textarea "**********"
click at [625, 334] on div "**********" at bounding box center [416, 182] width 498 height 312
click at [623, 325] on span "Create Curation" at bounding box center [634, 327] width 42 height 6
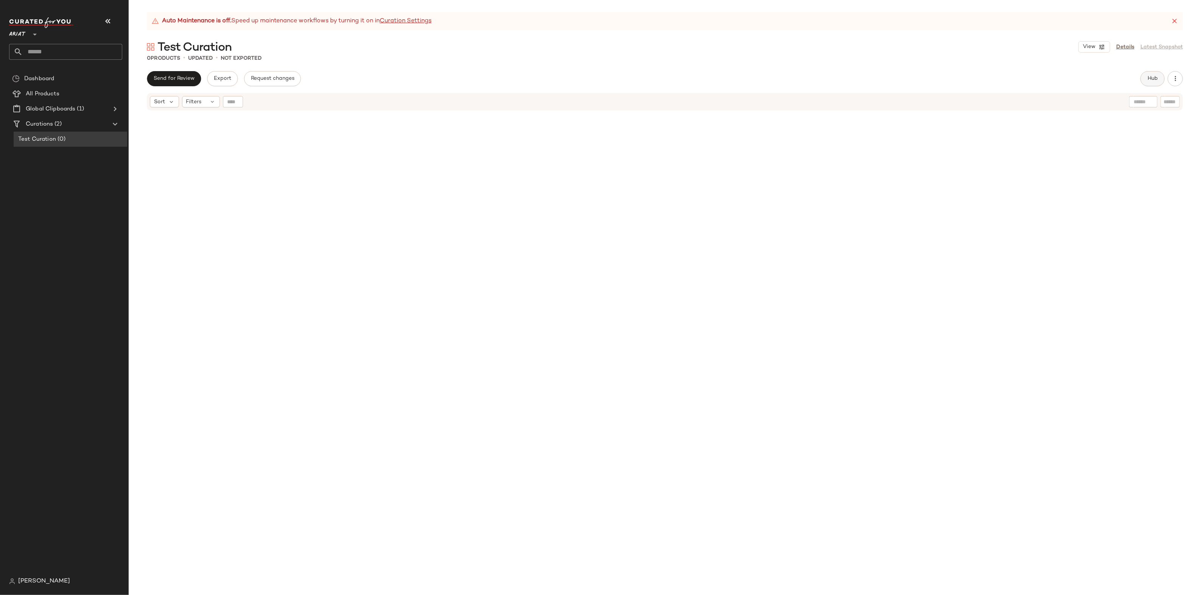
click at [1147, 83] on button "Hub" at bounding box center [1152, 78] width 24 height 15
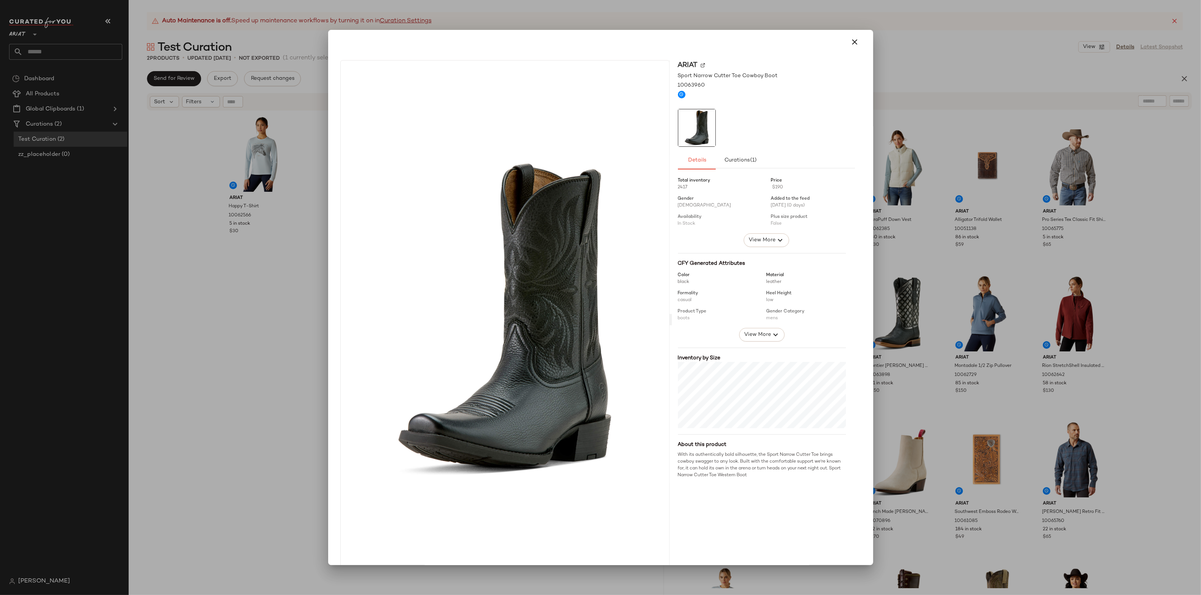
drag, startPoint x: 522, startPoint y: 174, endPoint x: 266, endPoint y: 162, distance: 256.1
click at [266, 162] on body "Ariat ** Dashboard All Products Global Clipboards (1) Curations (2) Test Curati…" at bounding box center [600, 297] width 1201 height 595
click at [358, 151] on div at bounding box center [504, 320] width 329 height 520
click at [324, 155] on div at bounding box center [600, 297] width 1201 height 595
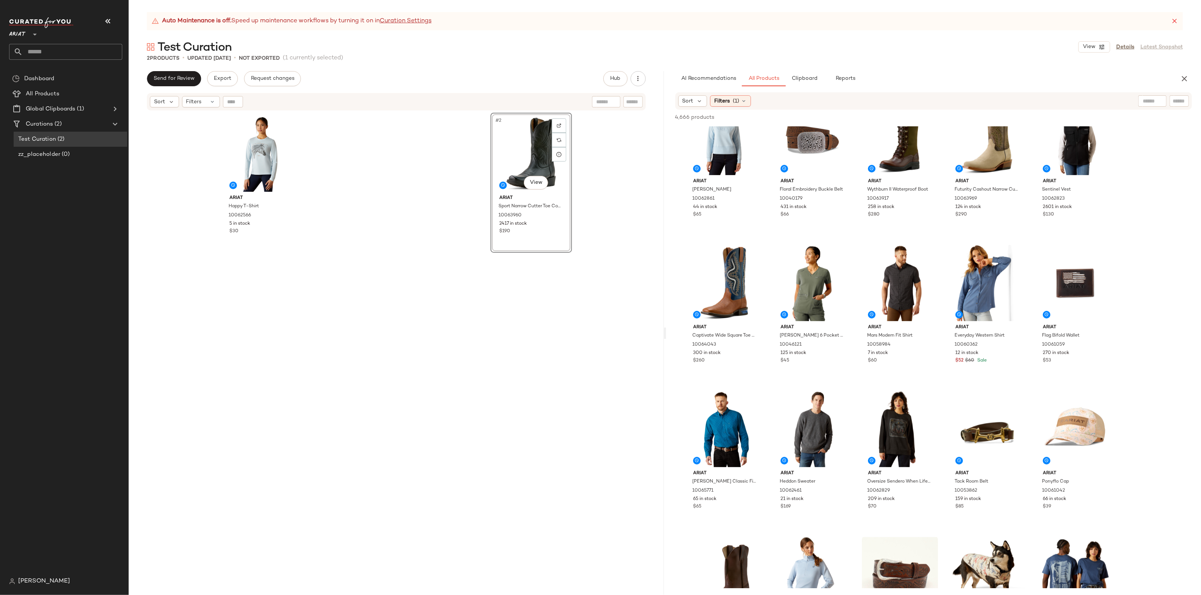
scroll to position [244, 0]
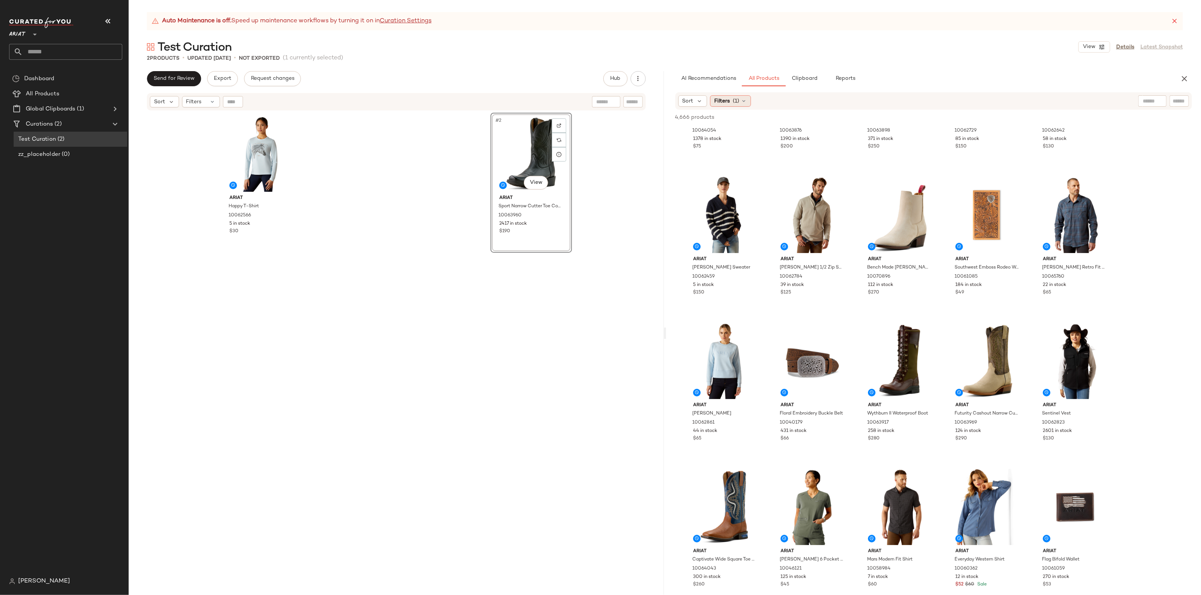
click at [743, 99] on icon at bounding box center [744, 101] width 6 height 6
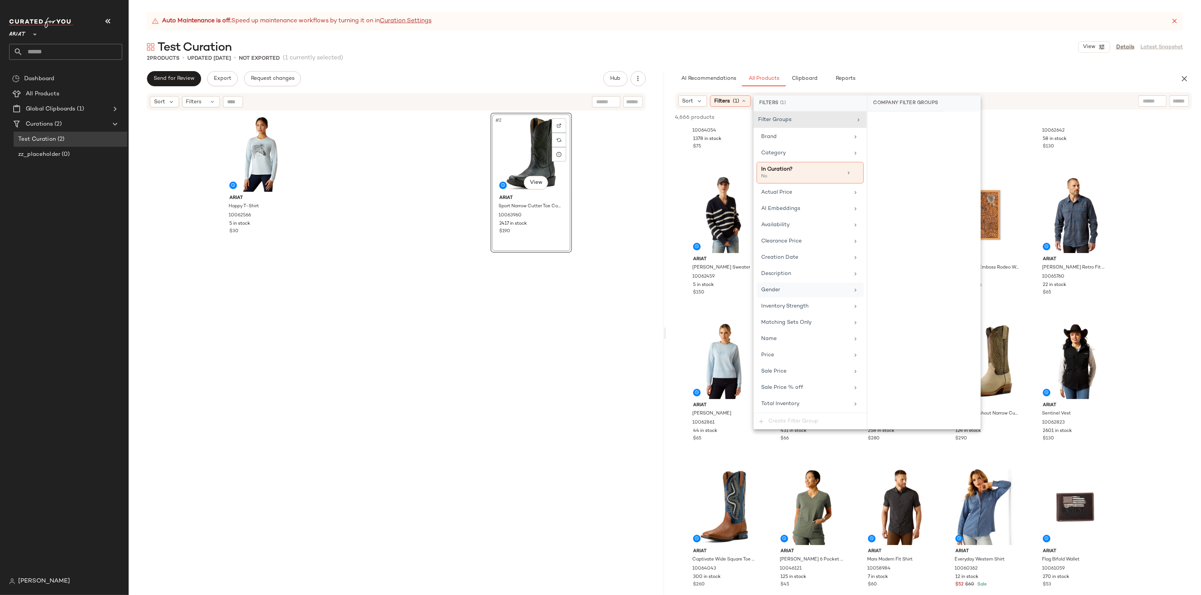
click at [780, 286] on div "Gender" at bounding box center [805, 290] width 88 height 8
click at [872, 156] on div "female" at bounding box center [923, 159] width 113 height 18
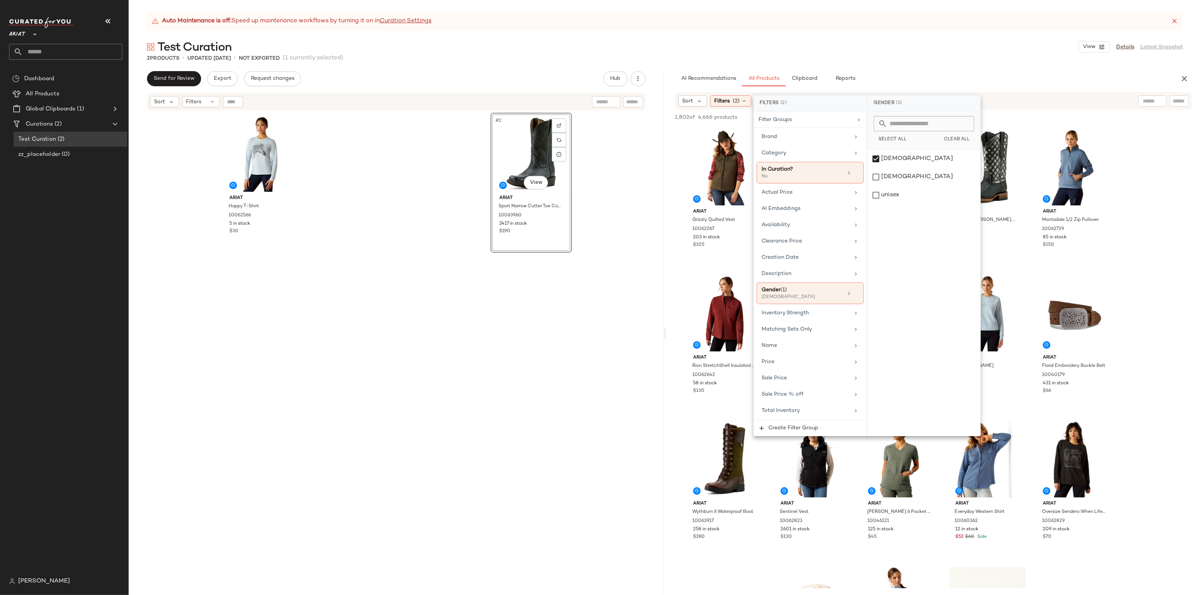
click at [934, 67] on div "Auto Maintenance is off. Speed up maintenance workflows by turning it on in Cur…" at bounding box center [665, 303] width 1072 height 583
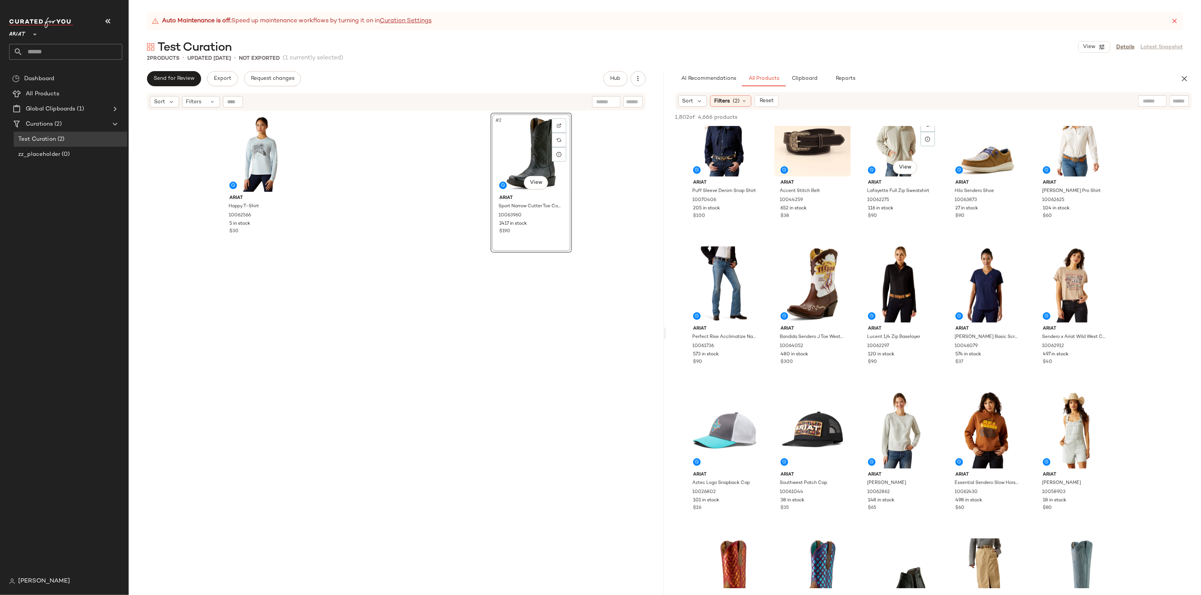
scroll to position [1929, 0]
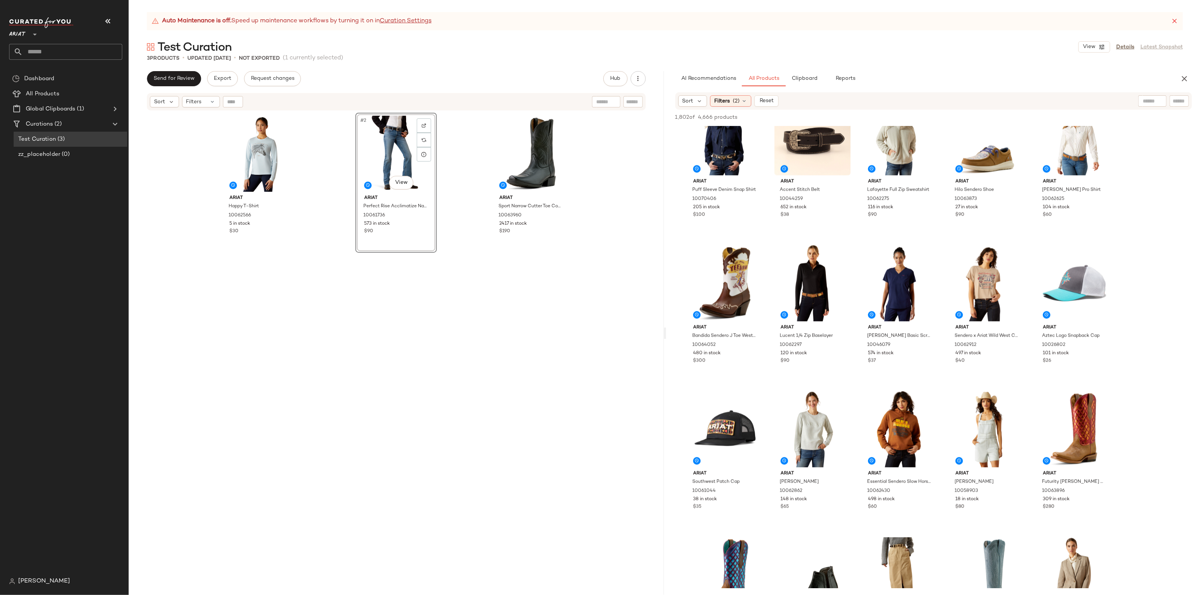
drag, startPoint x: 719, startPoint y: 265, endPoint x: 1112, endPoint y: 31, distance: 457.5
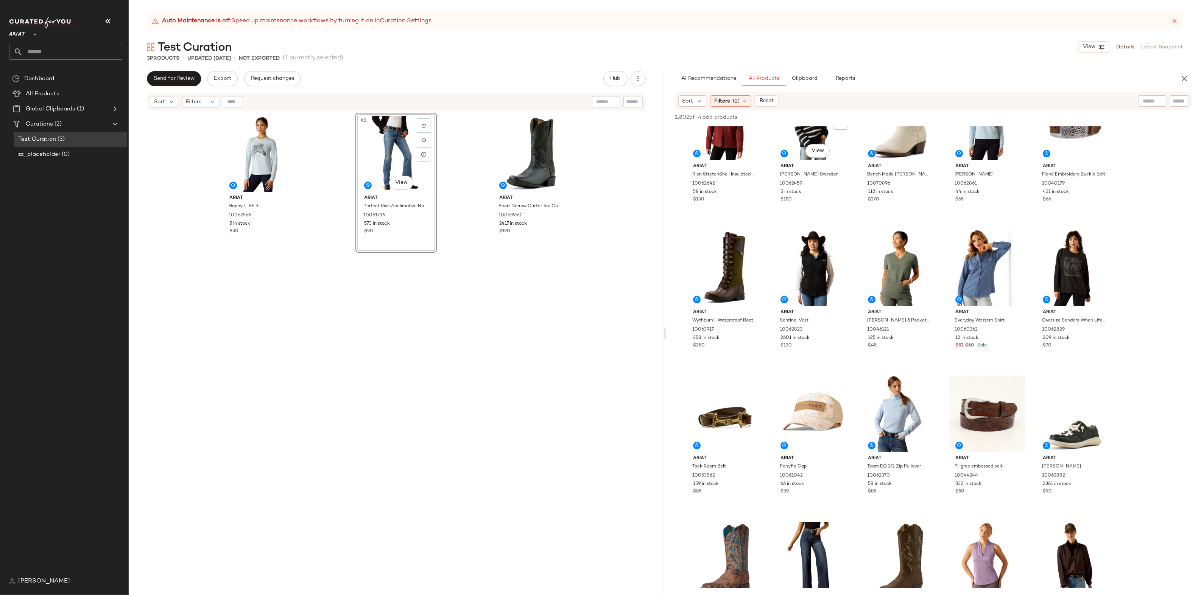
scroll to position [0, 0]
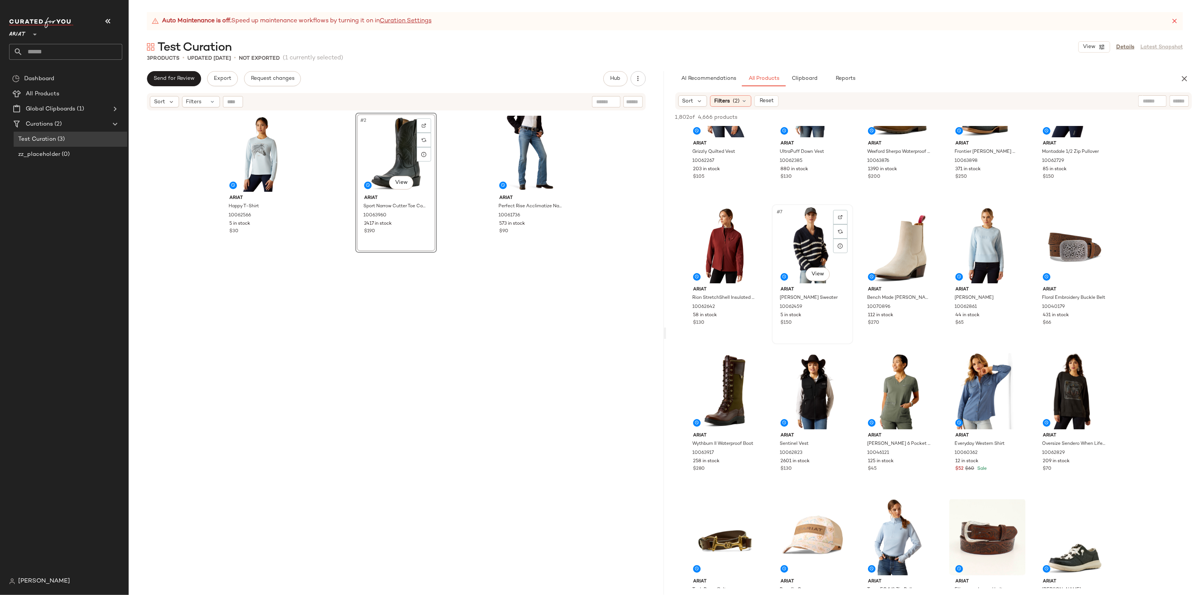
scroll to position [98, 0]
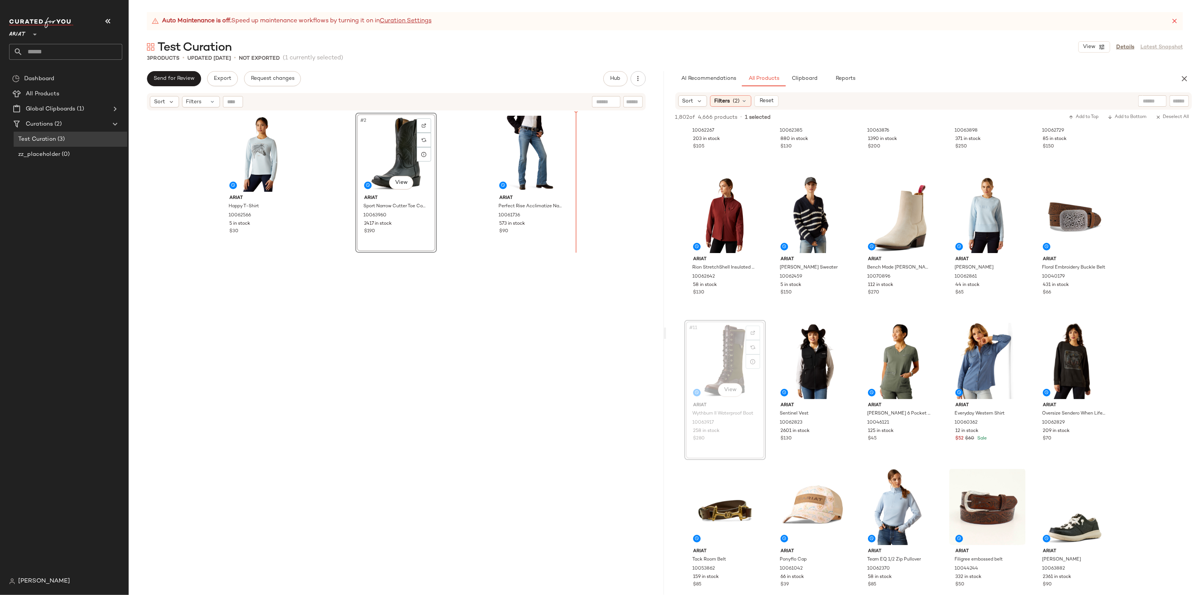
drag, startPoint x: 737, startPoint y: 344, endPoint x: 734, endPoint y: 339, distance: 5.4
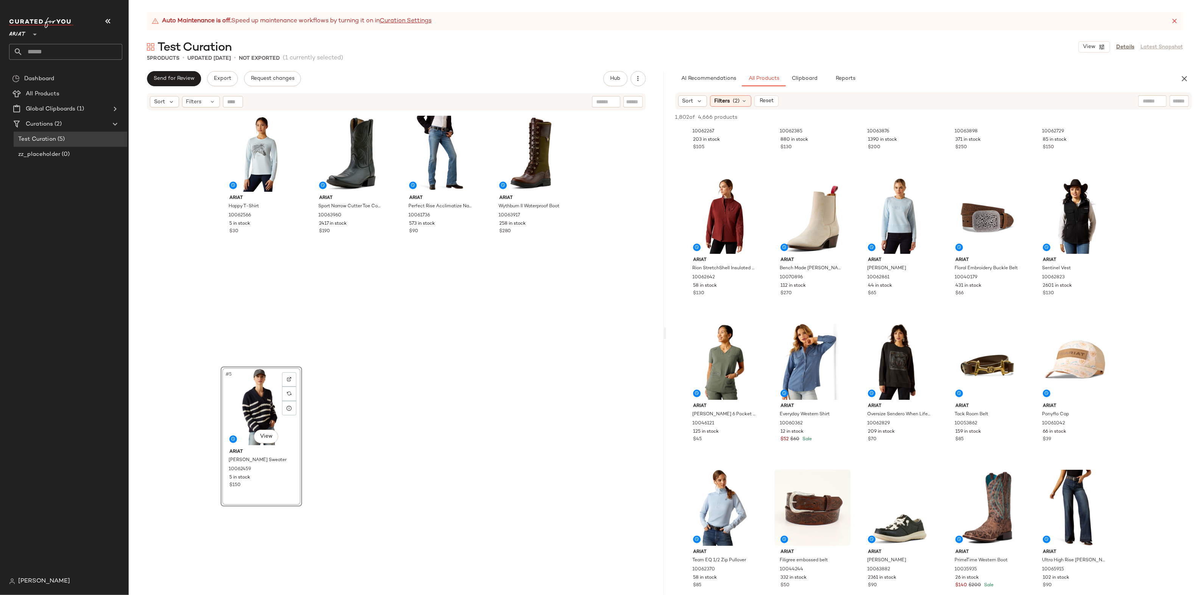
scroll to position [93, 0]
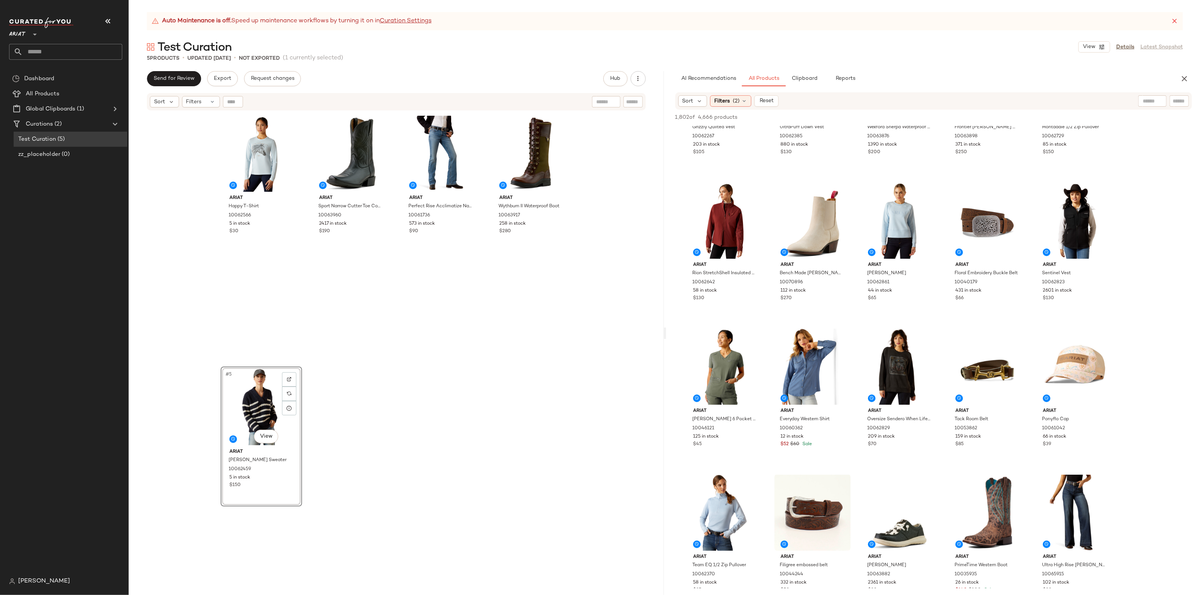
drag, startPoint x: 803, startPoint y: 219, endPoint x: 274, endPoint y: 593, distance: 647.3
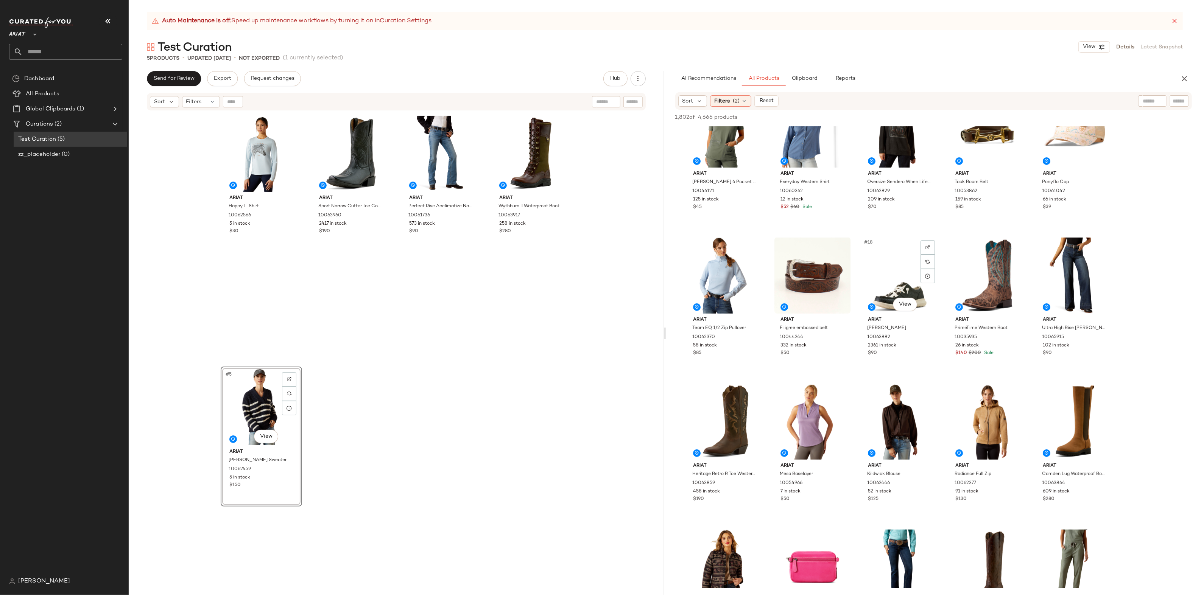
scroll to position [344, 0]
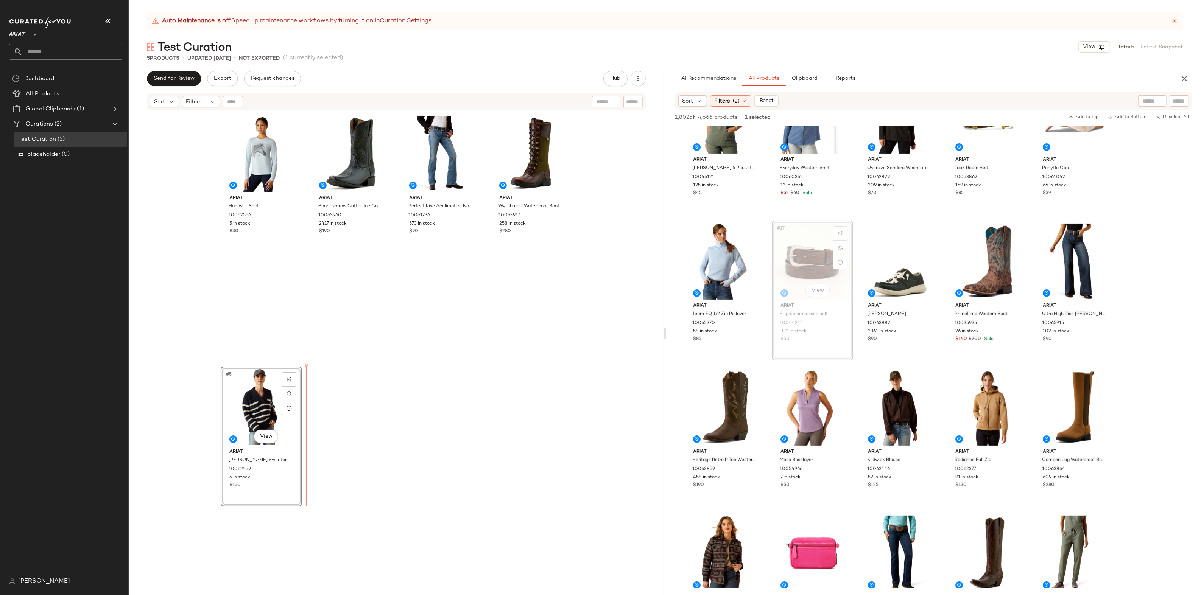
drag, startPoint x: 822, startPoint y: 251, endPoint x: 814, endPoint y: 255, distance: 9.0
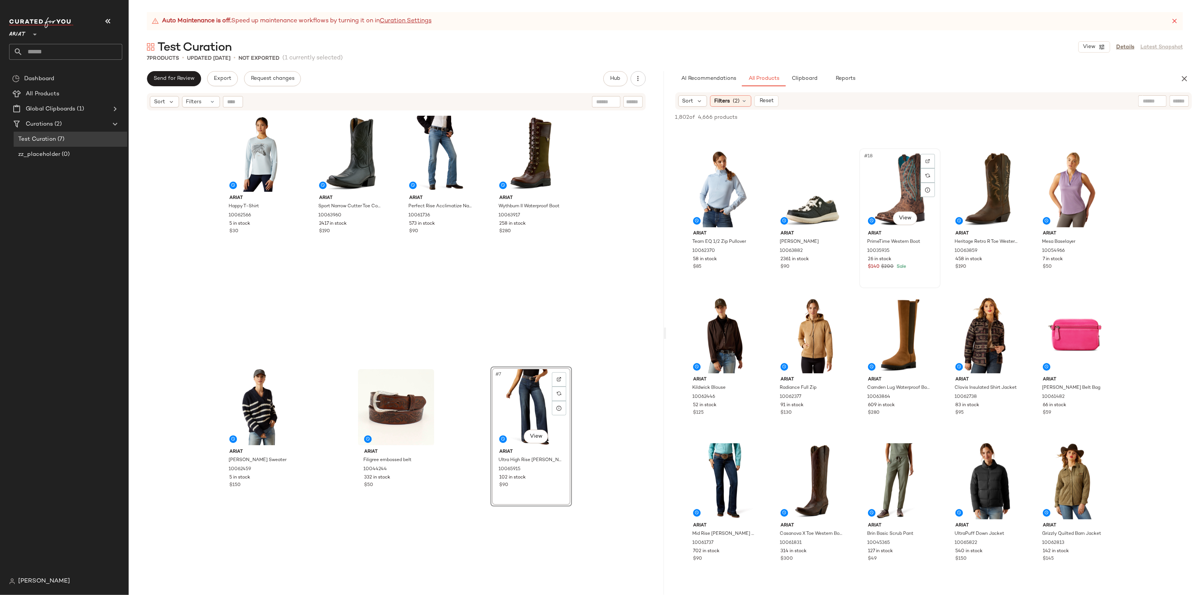
scroll to position [417, 0]
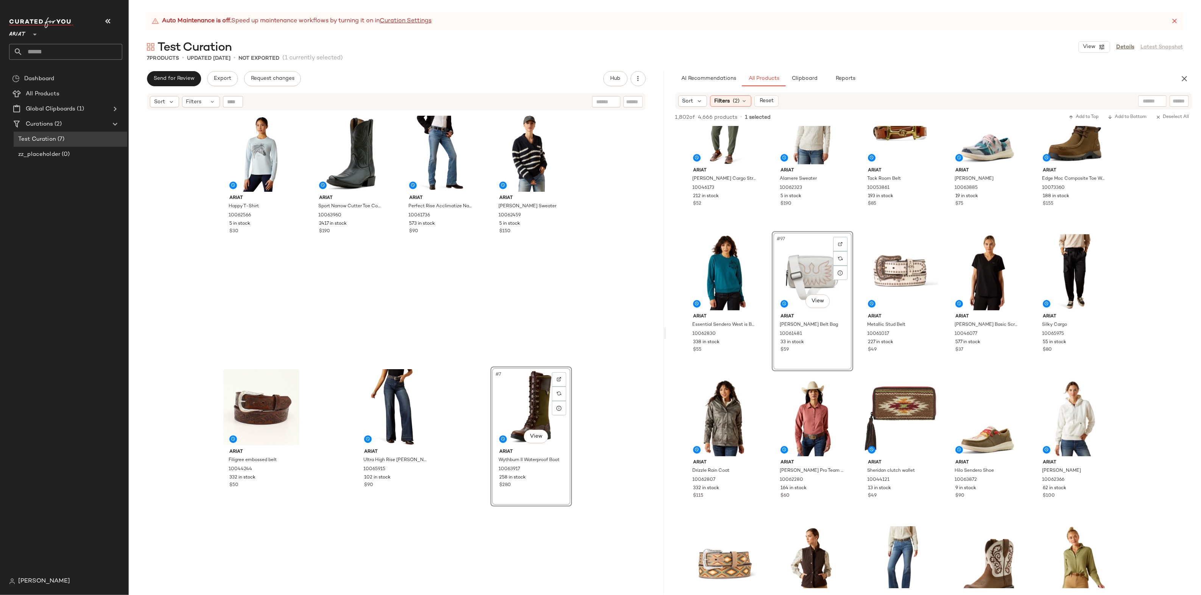
scroll to position [2672, 0]
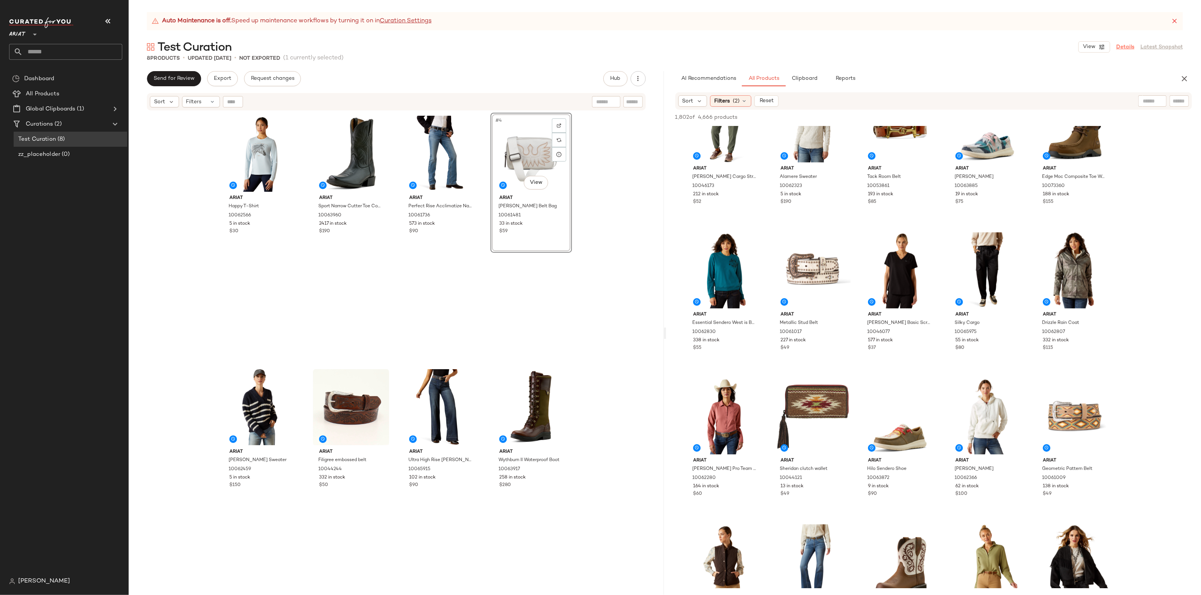
click at [1122, 47] on link "Details" at bounding box center [1125, 47] width 18 height 8
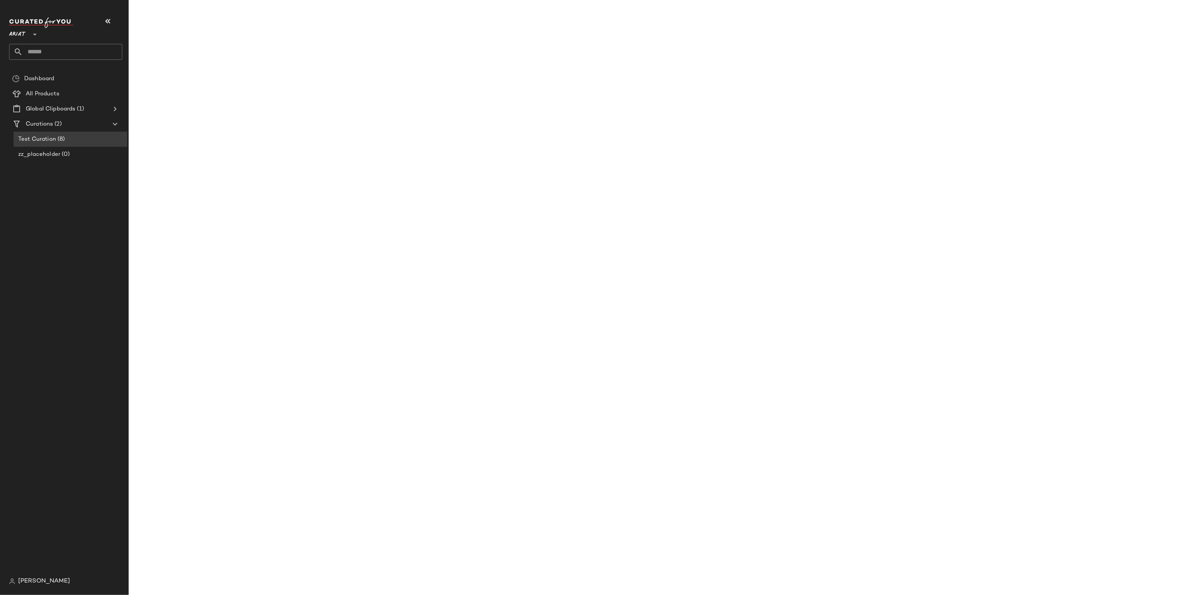
scroll to position [3257, 0]
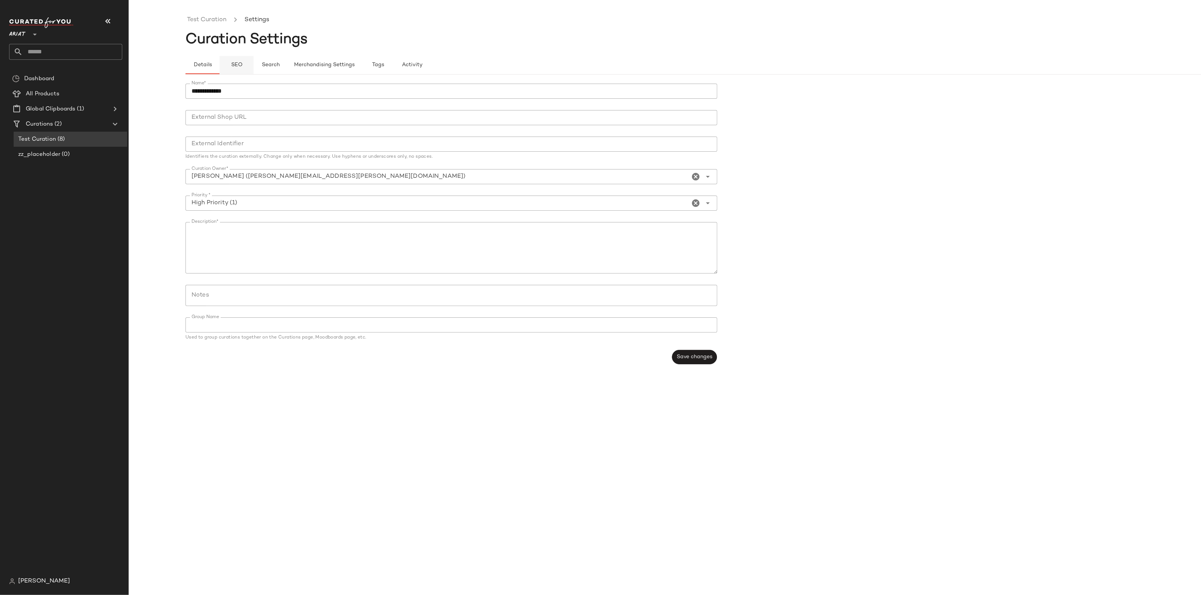
click at [238, 65] on span "SEO" at bounding box center [236, 65] width 12 height 6
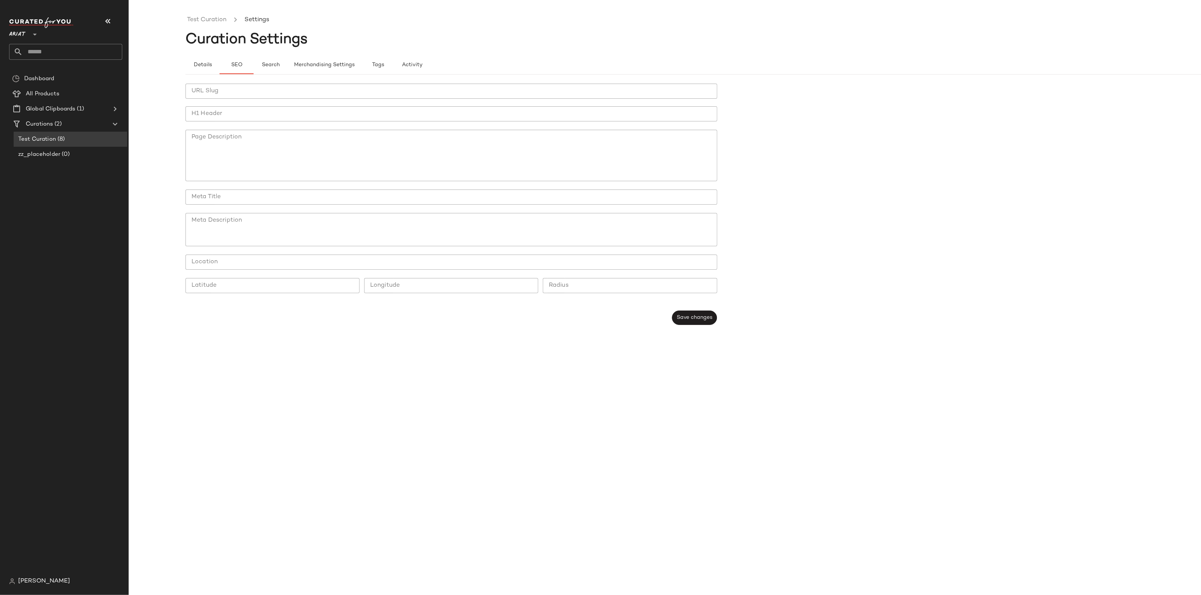
click at [236, 87] on input "URL Slug" at bounding box center [451, 91] width 532 height 15
type input "**********"
click at [278, 114] on input "H1 Header" at bounding box center [451, 113] width 532 height 15
type input "*"
type input "**********"
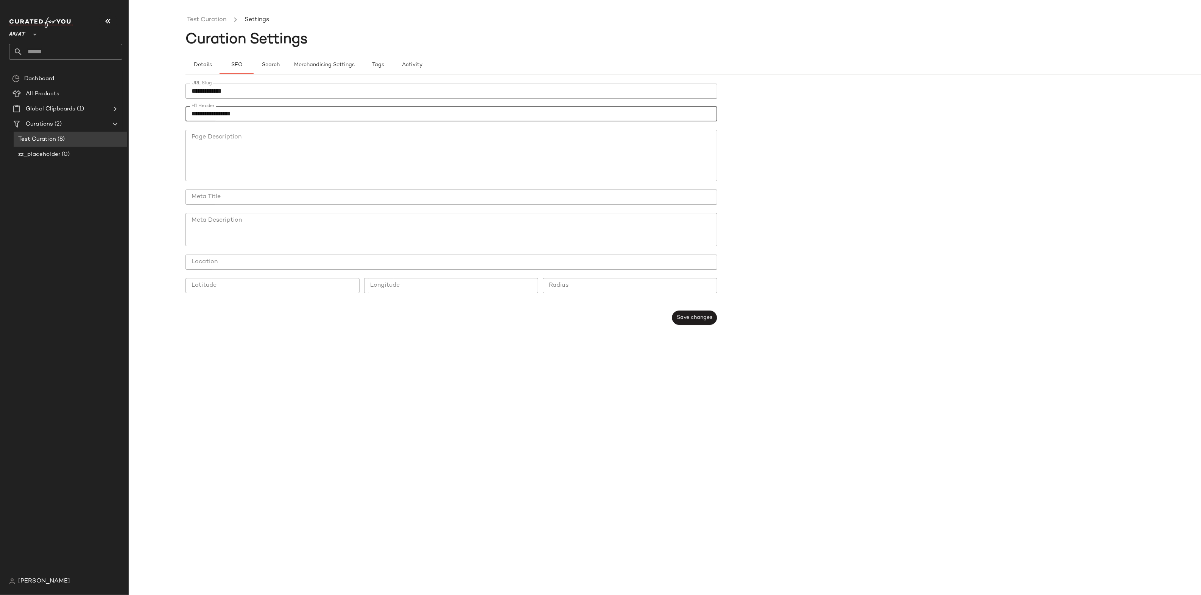
click at [327, 199] on input "Meta Title" at bounding box center [451, 197] width 532 height 15
type input "**********"
type textarea "**********"
click at [703, 319] on span "Save changes" at bounding box center [694, 318] width 36 height 6
click at [711, 324] on button "Save changes" at bounding box center [694, 318] width 45 height 14
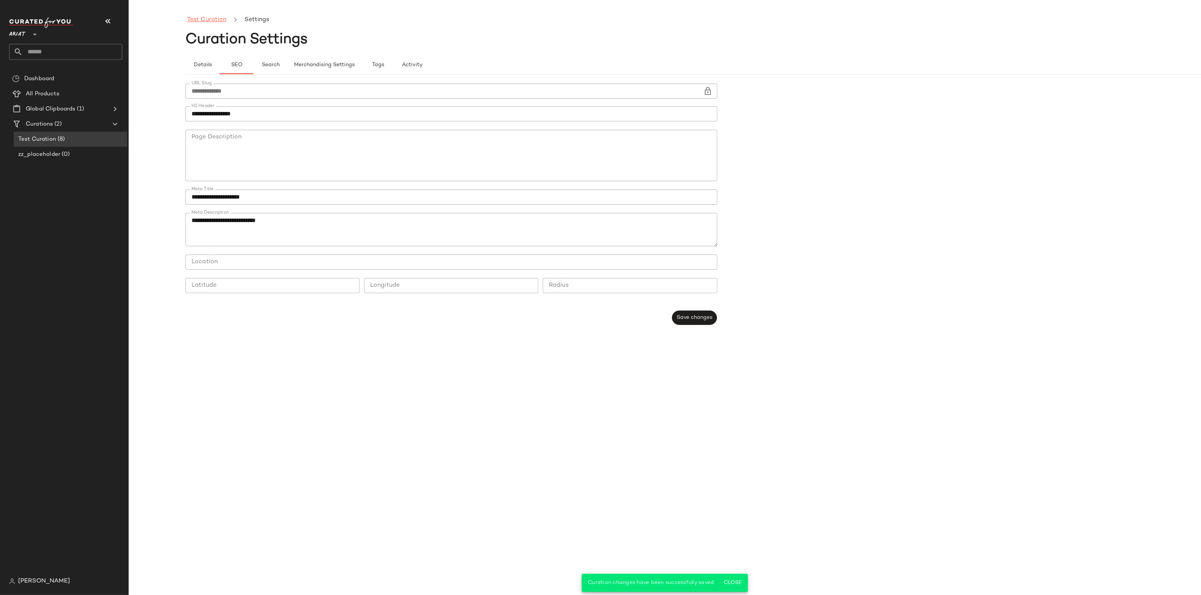
click at [213, 18] on link "Test Curation" at bounding box center [206, 20] width 39 height 10
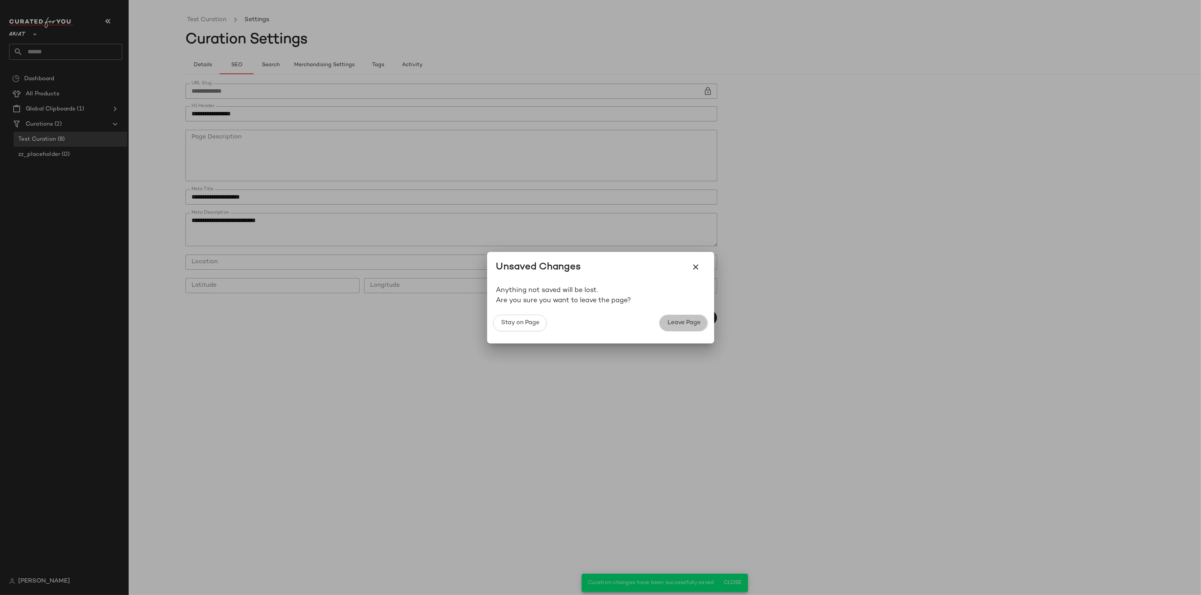
click at [677, 322] on span "Leave Page" at bounding box center [683, 322] width 33 height 7
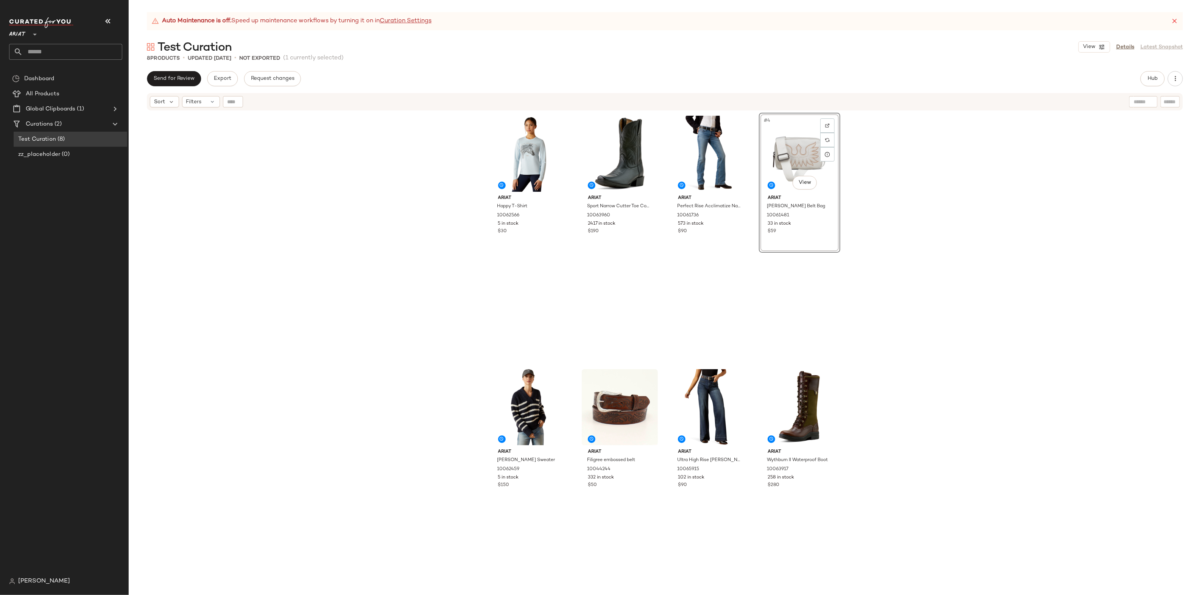
drag, startPoint x: 332, startPoint y: 264, endPoint x: 333, endPoint y: 280, distance: 16.3
click at [332, 264] on div "Ariat Happy T-Shirt 10062566 5 in stock $30 Ariat Sport Narrow Cutter Toe Cowbo…" at bounding box center [665, 362] width 1072 height 503
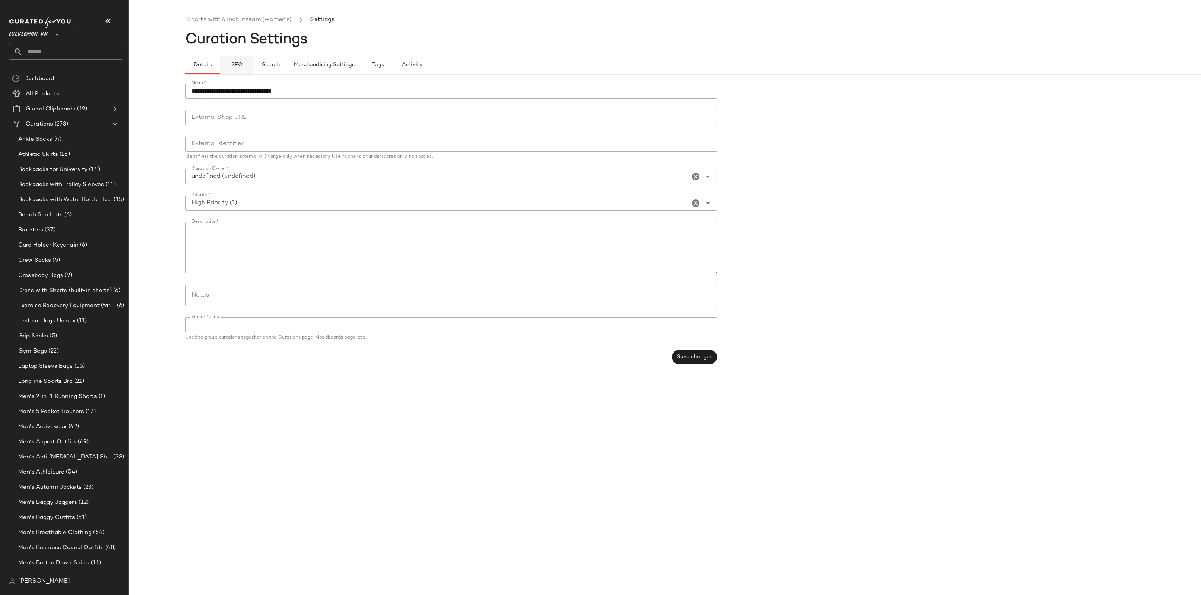
click at [232, 70] on button "SEO" at bounding box center [236, 65] width 34 height 18
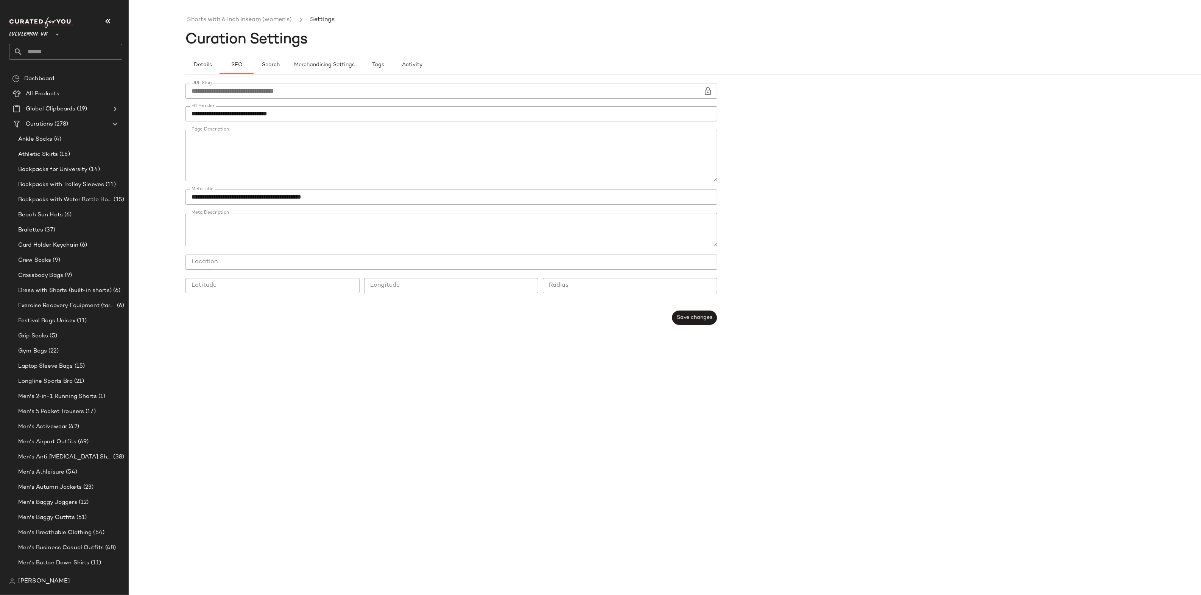
scroll to position [98, 0]
drag, startPoint x: 261, startPoint y: 156, endPoint x: 687, endPoint y: 148, distance: 426.2
click at [696, 148] on textarea "Page Description" at bounding box center [451, 155] width 532 height 51
click at [687, 148] on textarea "Page Description" at bounding box center [451, 155] width 532 height 51
drag, startPoint x: 692, startPoint y: 147, endPoint x: 264, endPoint y: 144, distance: 427.6
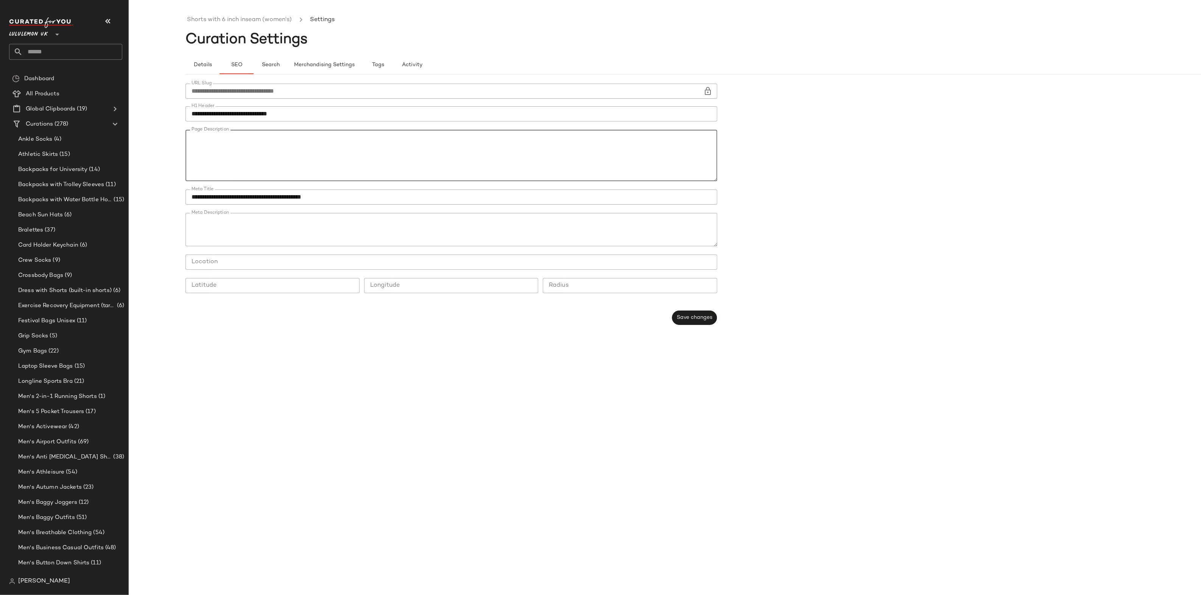
click at [262, 155] on textarea "Page Description" at bounding box center [451, 155] width 532 height 51
paste textarea "**********"
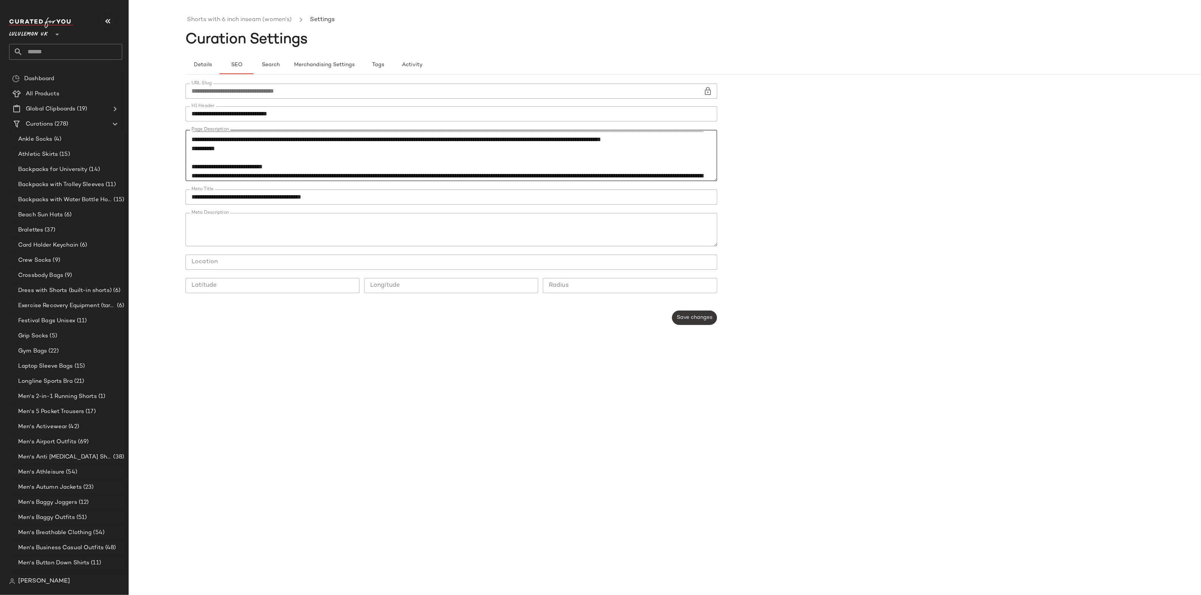
type textarea "**********"
click at [686, 320] on span "Save changes" at bounding box center [694, 318] width 36 height 6
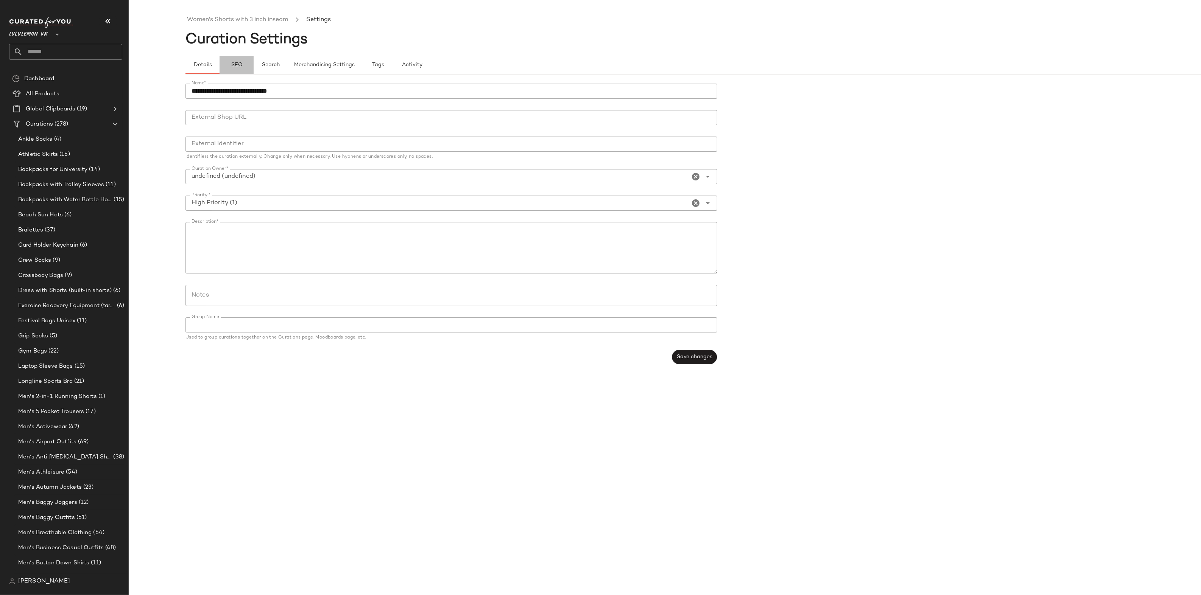
click at [235, 66] on span "SEO" at bounding box center [236, 65] width 12 height 6
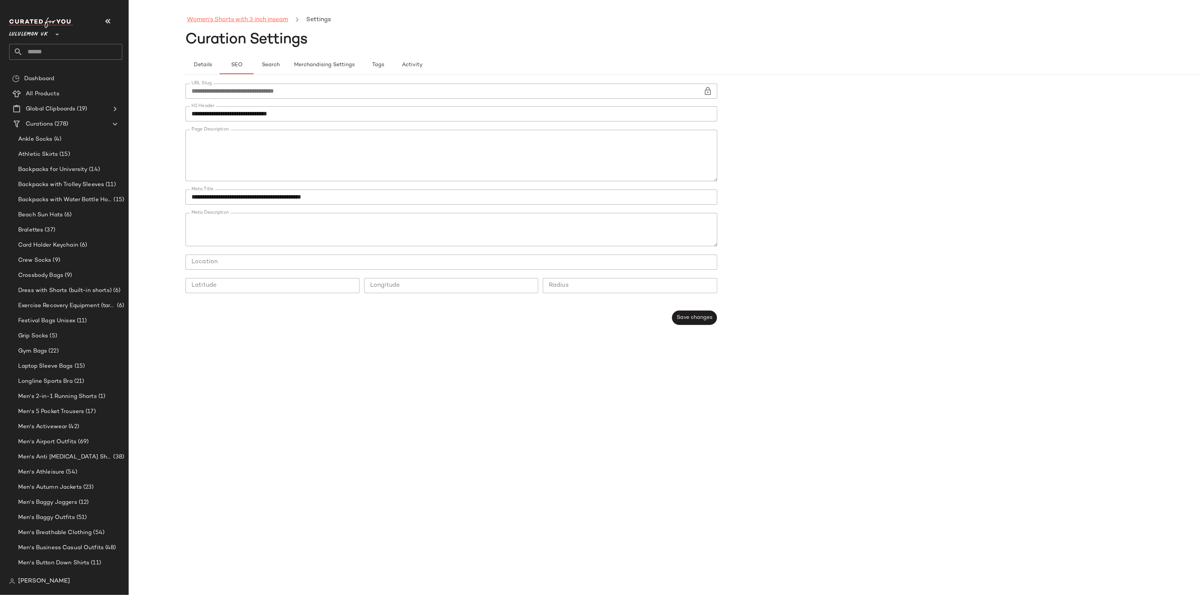
click at [242, 20] on link "Women's Shorts with 3 inch inseam" at bounding box center [237, 20] width 101 height 10
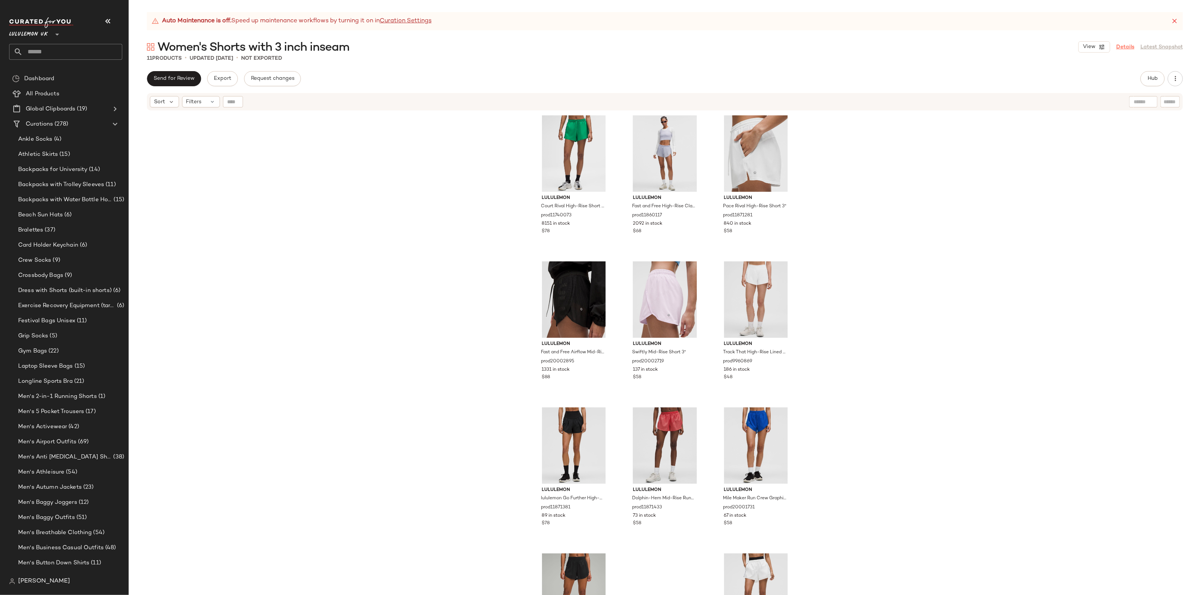
click at [1125, 45] on link "Details" at bounding box center [1125, 47] width 18 height 8
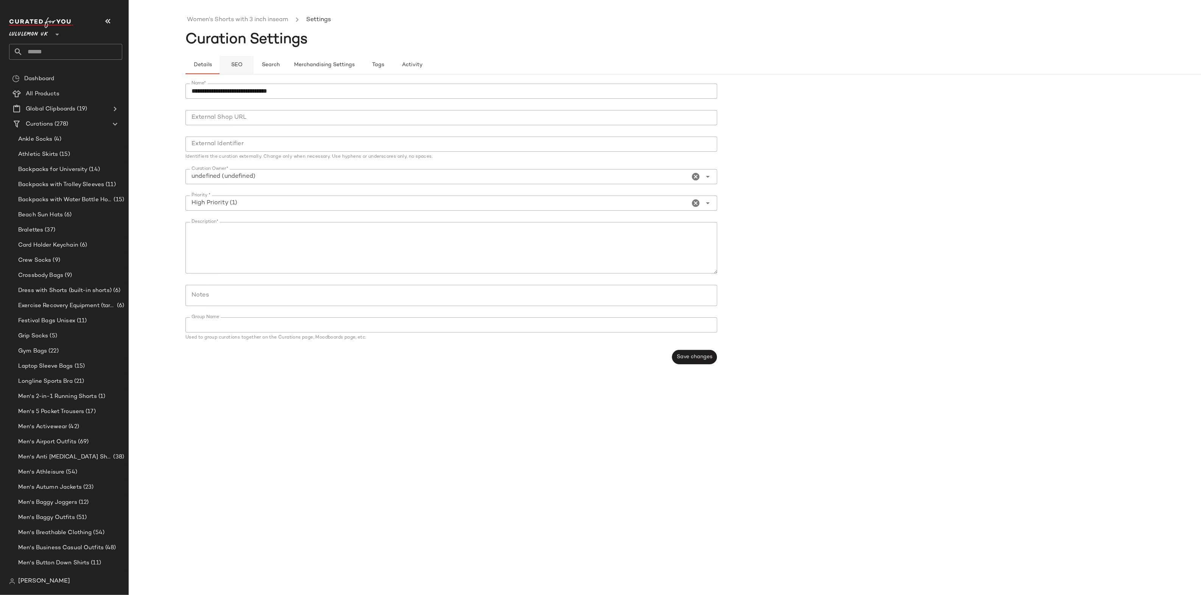
click at [240, 65] on span "SEO" at bounding box center [236, 65] width 12 height 6
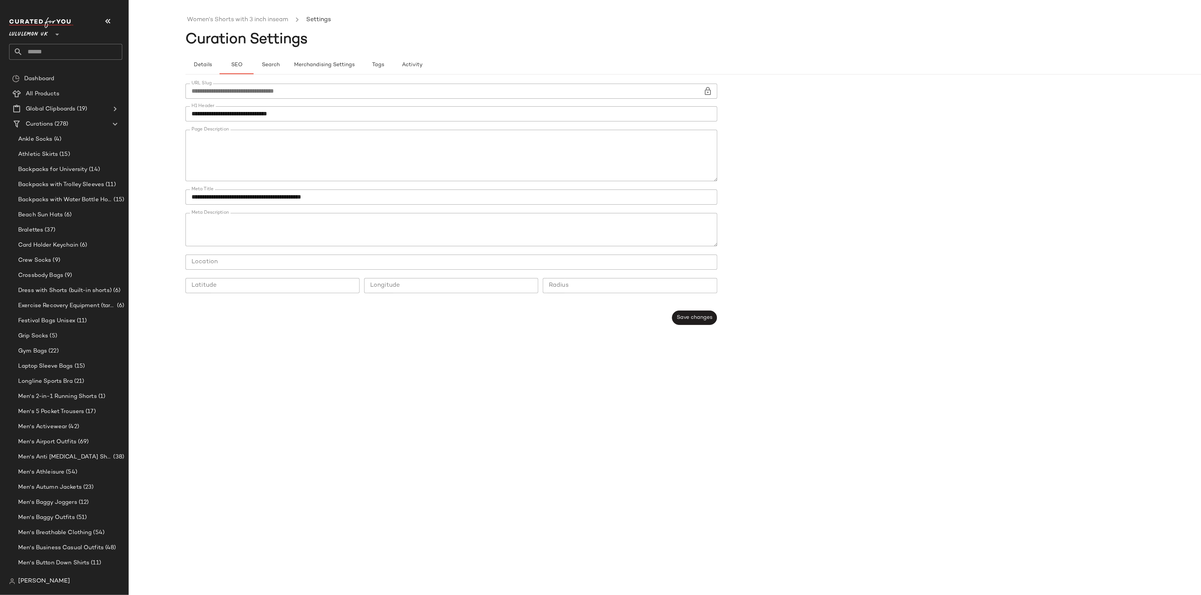
scroll to position [30, 0]
click at [196, 14] on ul "Women's Shorts with 3 inch inseam Settings" at bounding box center [721, 19] width 1072 height 17
click at [195, 18] on link "Women's Shorts with 3 inch inseam" at bounding box center [237, 20] width 101 height 10
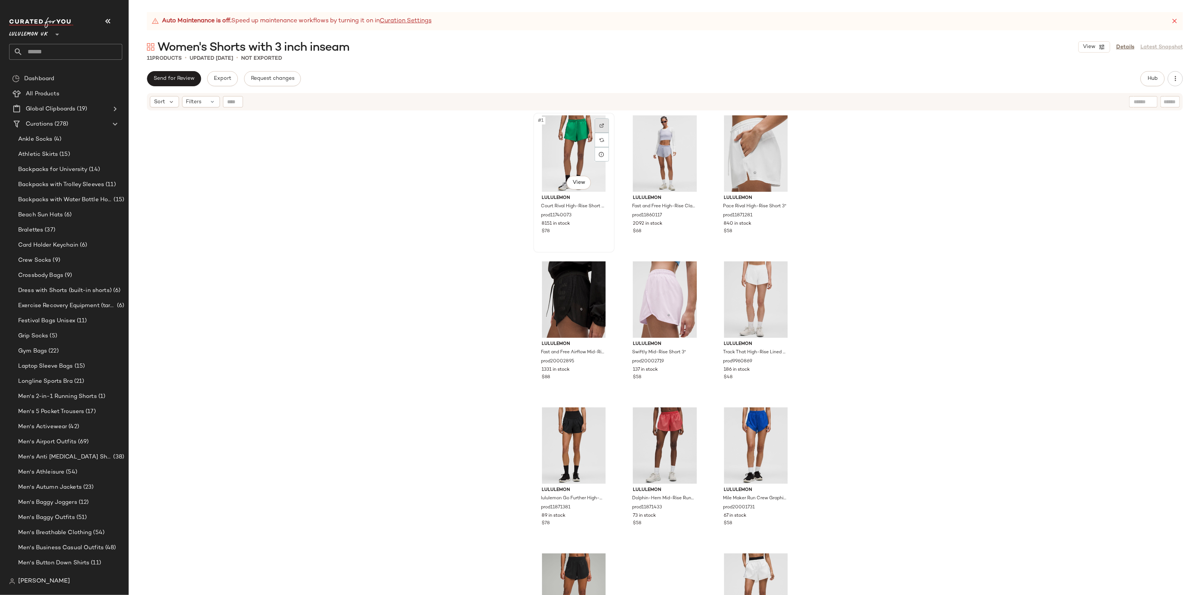
click at [597, 121] on div at bounding box center [602, 125] width 14 height 14
click at [690, 126] on img at bounding box center [692, 125] width 5 height 5
click at [785, 271] on div at bounding box center [784, 272] width 14 height 14
drag, startPoint x: 1119, startPoint y: 46, endPoint x: 760, endPoint y: 79, distance: 361.1
click at [1119, 46] on link "Details" at bounding box center [1125, 47] width 18 height 8
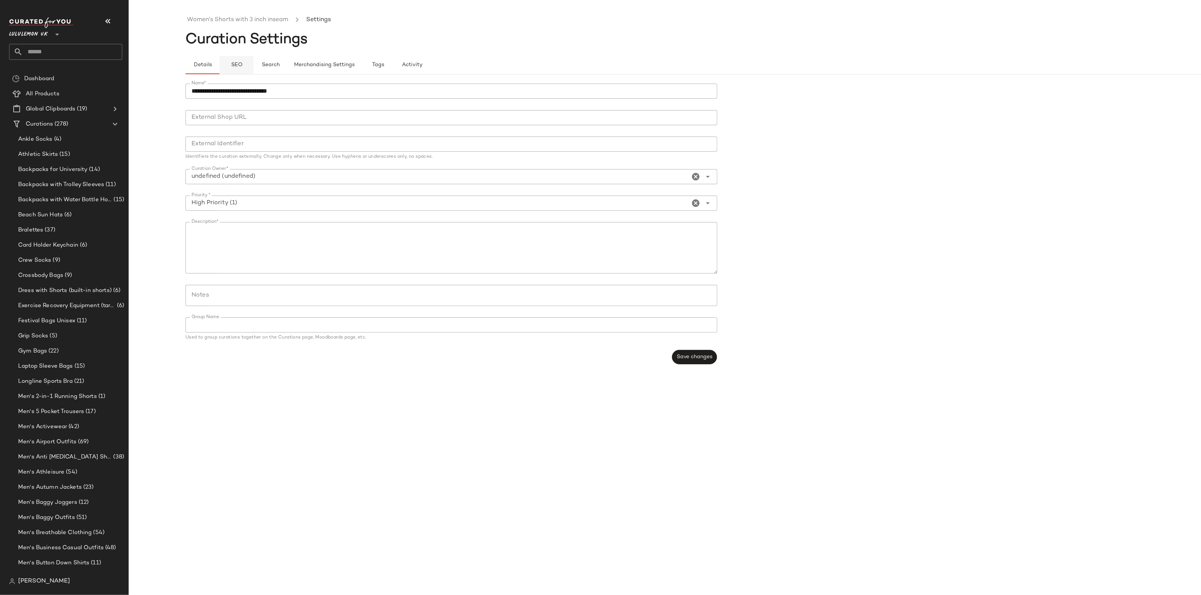
click at [246, 65] on button "SEO" at bounding box center [236, 65] width 34 height 18
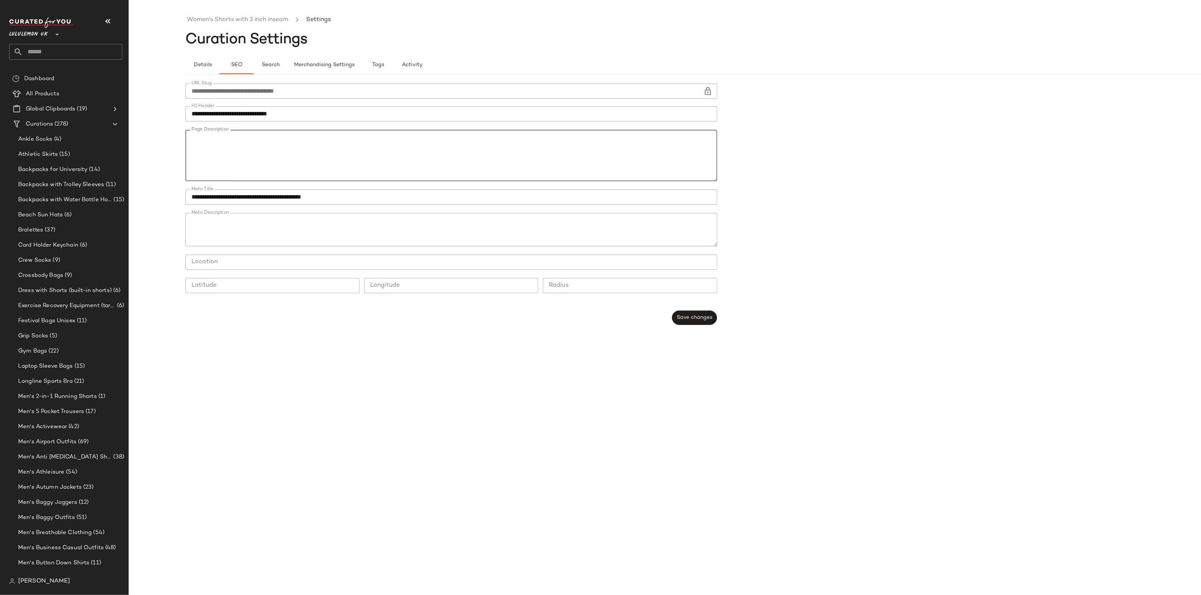
scroll to position [90, 0]
drag, startPoint x: 673, startPoint y: 160, endPoint x: 245, endPoint y: 173, distance: 428.6
click at [244, 173] on textarea "Page Description" at bounding box center [451, 155] width 532 height 51
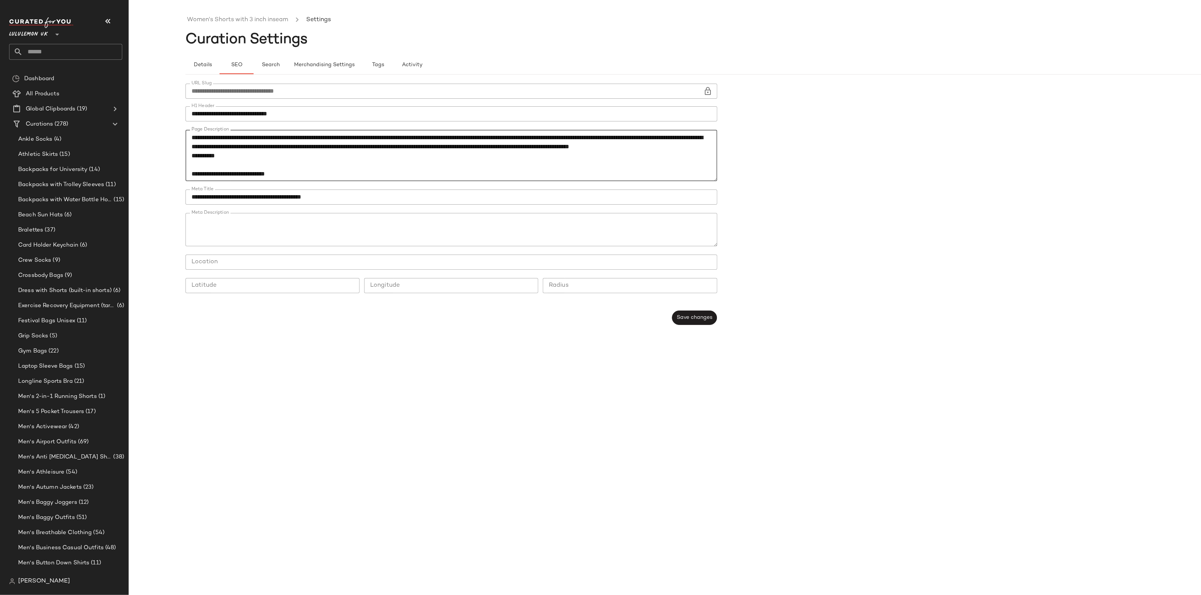
scroll to position [95, 0]
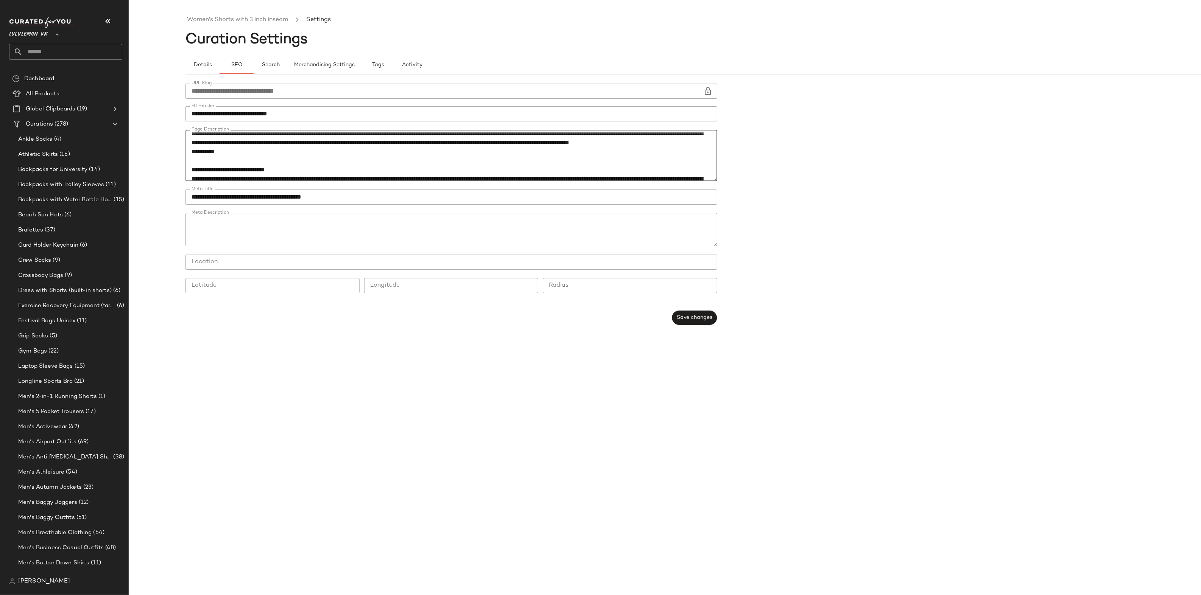
drag, startPoint x: 658, startPoint y: 161, endPoint x: 613, endPoint y: 157, distance: 45.2
click at [559, 162] on textarea "Page Description" at bounding box center [451, 155] width 532 height 51
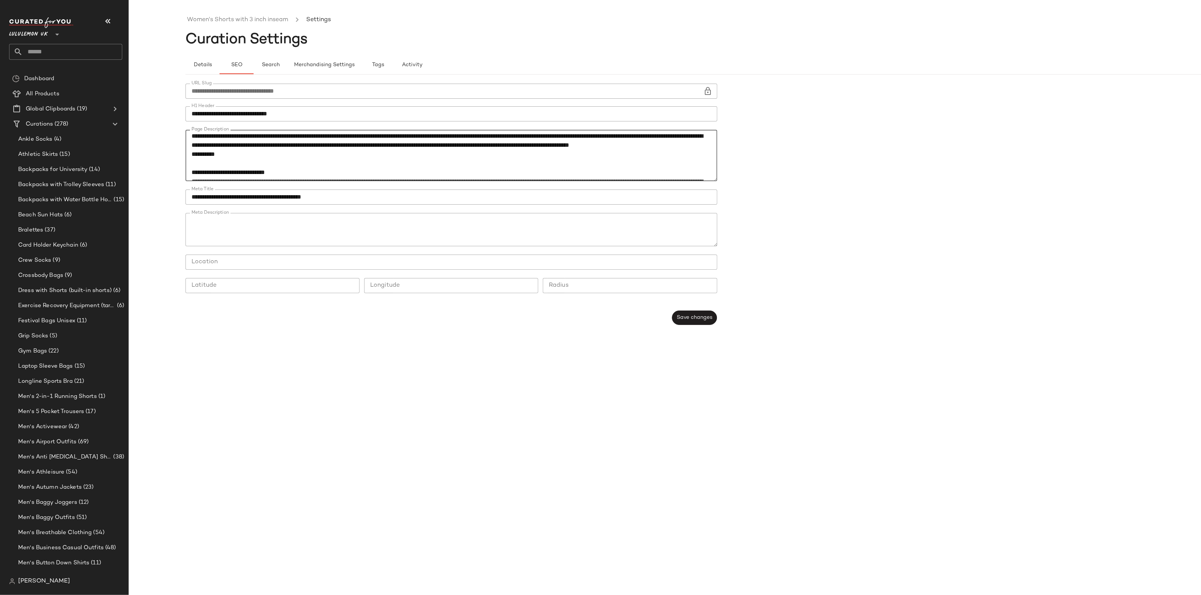
paste textarea "****"
type textarea "**********"
click at [704, 315] on span "Save changes" at bounding box center [694, 318] width 36 height 6
click at [34, 42] on div "Lululemon UK **" at bounding box center [65, 38] width 113 height 42
click at [36, 36] on span "Lululemon UK" at bounding box center [28, 33] width 39 height 14
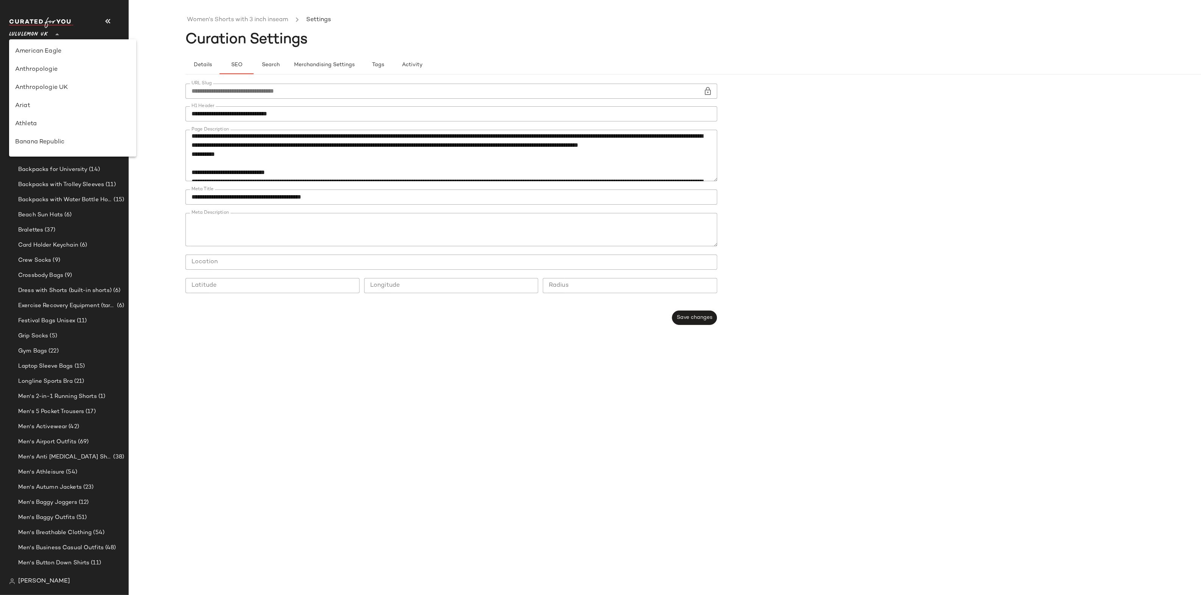
scroll to position [236, 0]
click at [43, 123] on div "Oh [PERSON_NAME] (Data Validation)" at bounding box center [72, 124] width 115 height 9
type input "**"
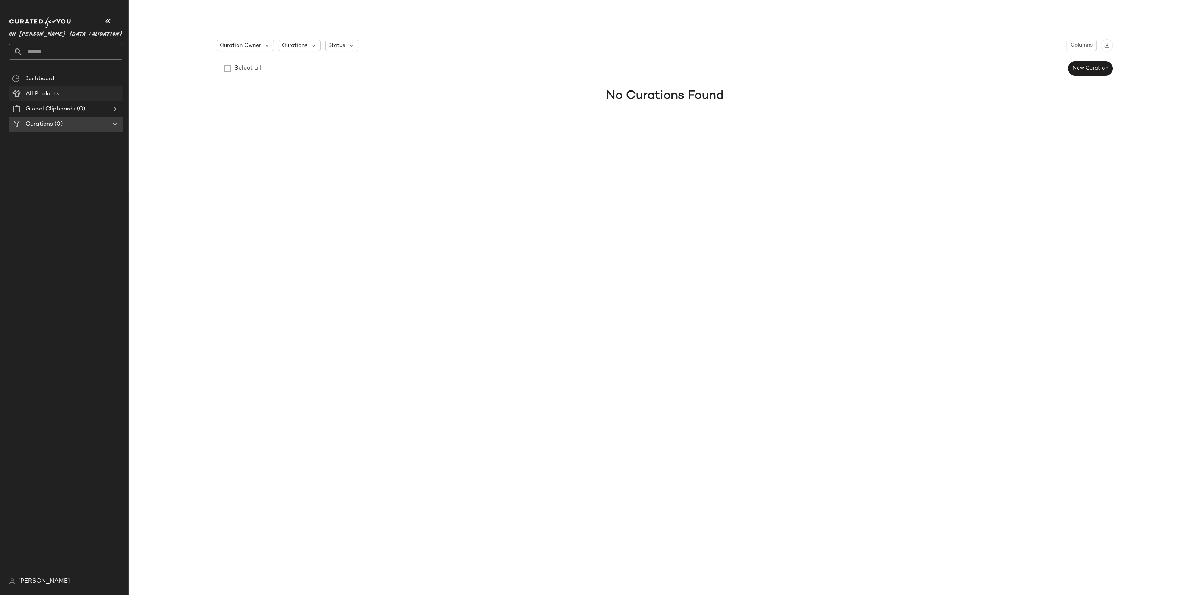
click at [53, 93] on span "All Products" at bounding box center [43, 94] width 34 height 9
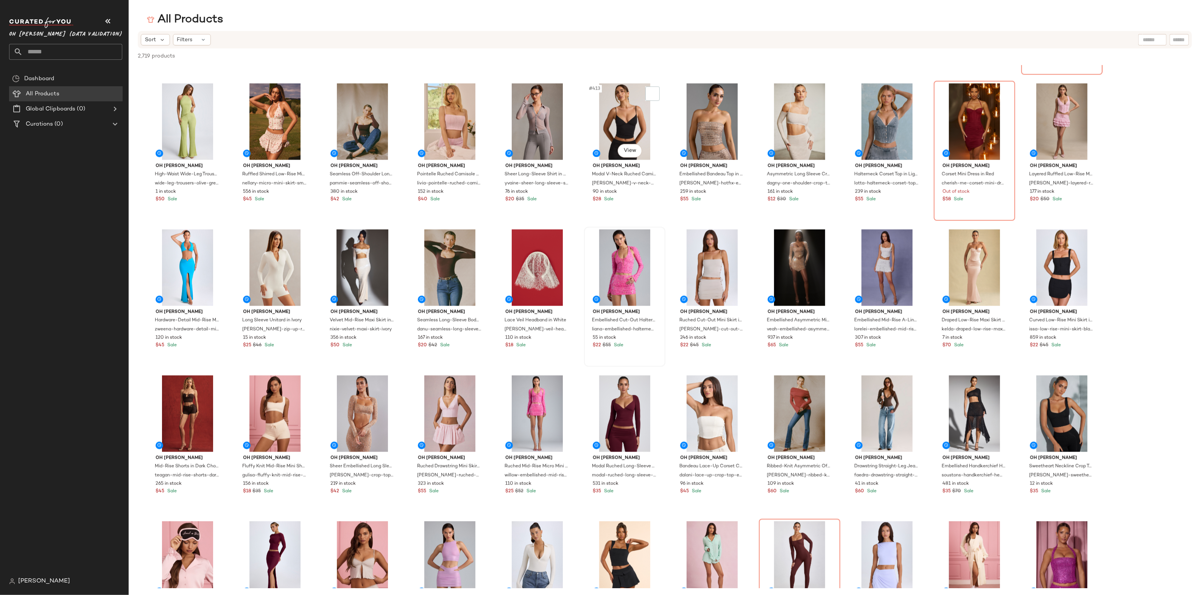
scroll to position [5109, 0]
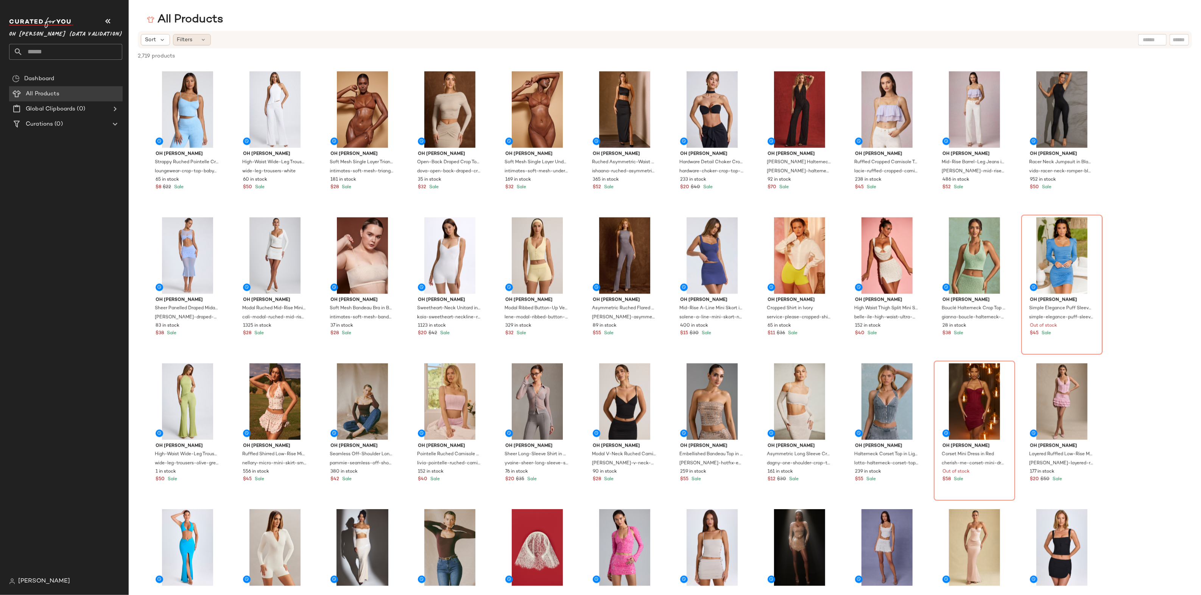
click at [195, 42] on div "Filters" at bounding box center [192, 39] width 38 height 11
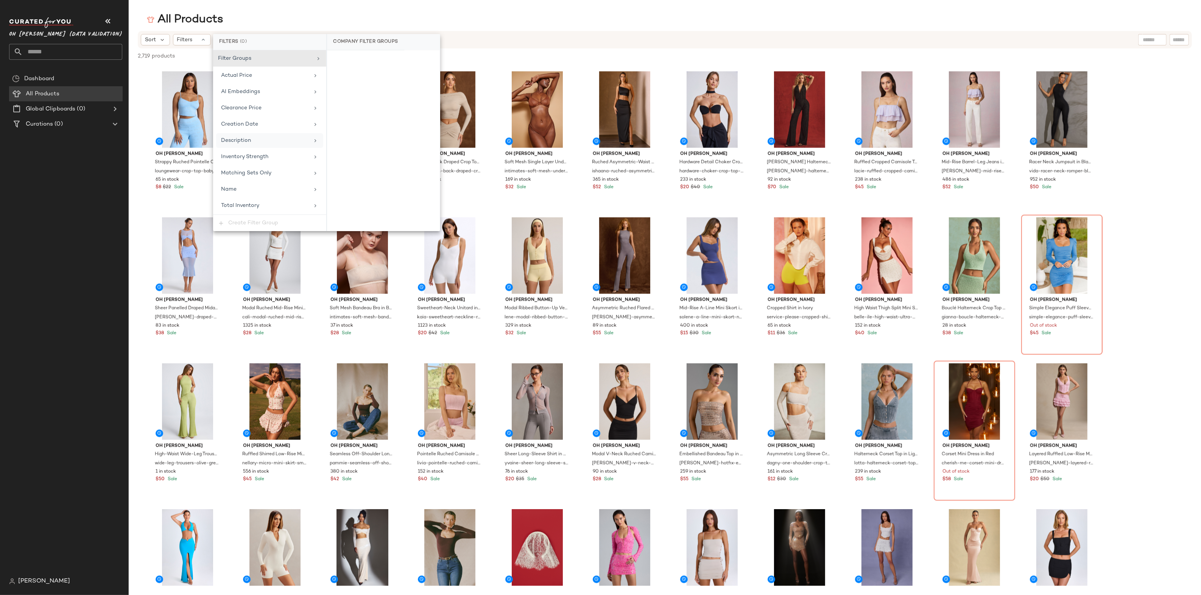
click at [273, 138] on div "Description" at bounding box center [265, 141] width 88 height 8
click at [347, 78] on input "text" at bounding box center [383, 76] width 101 height 15
type input "*****"
click at [342, 96] on span "Apply" at bounding box center [345, 96] width 15 height 6
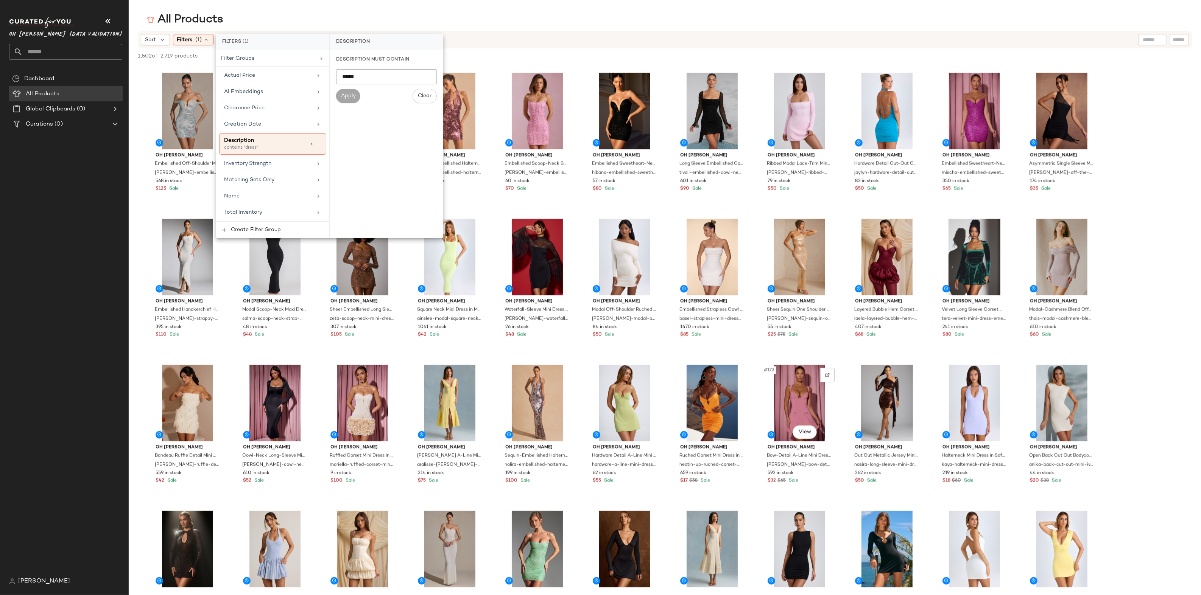
scroll to position [2110, 0]
